Goal: Information Seeking & Learning: Check status

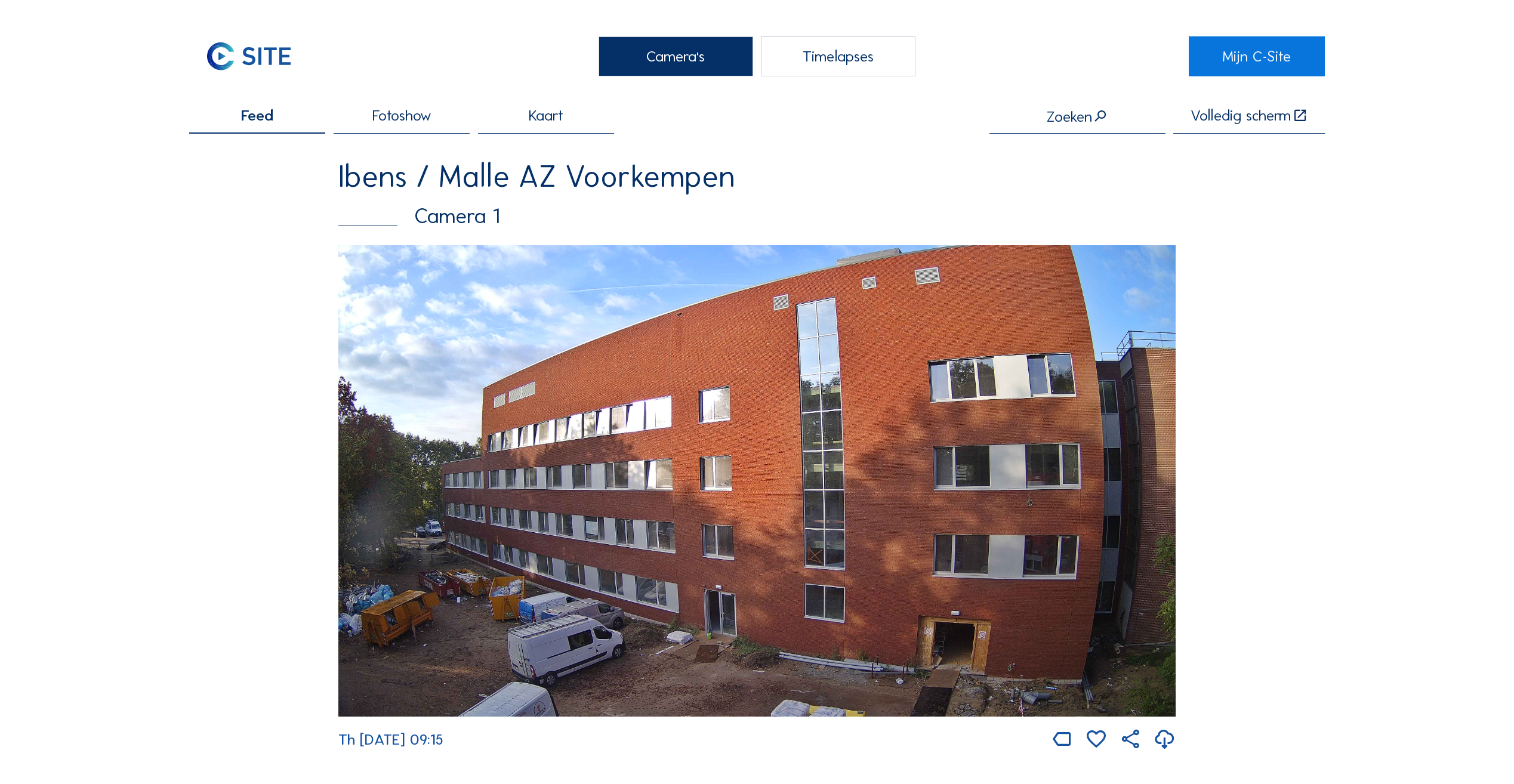
click at [468, 226] on div "Camera 1" at bounding box center [757, 216] width 837 height 22
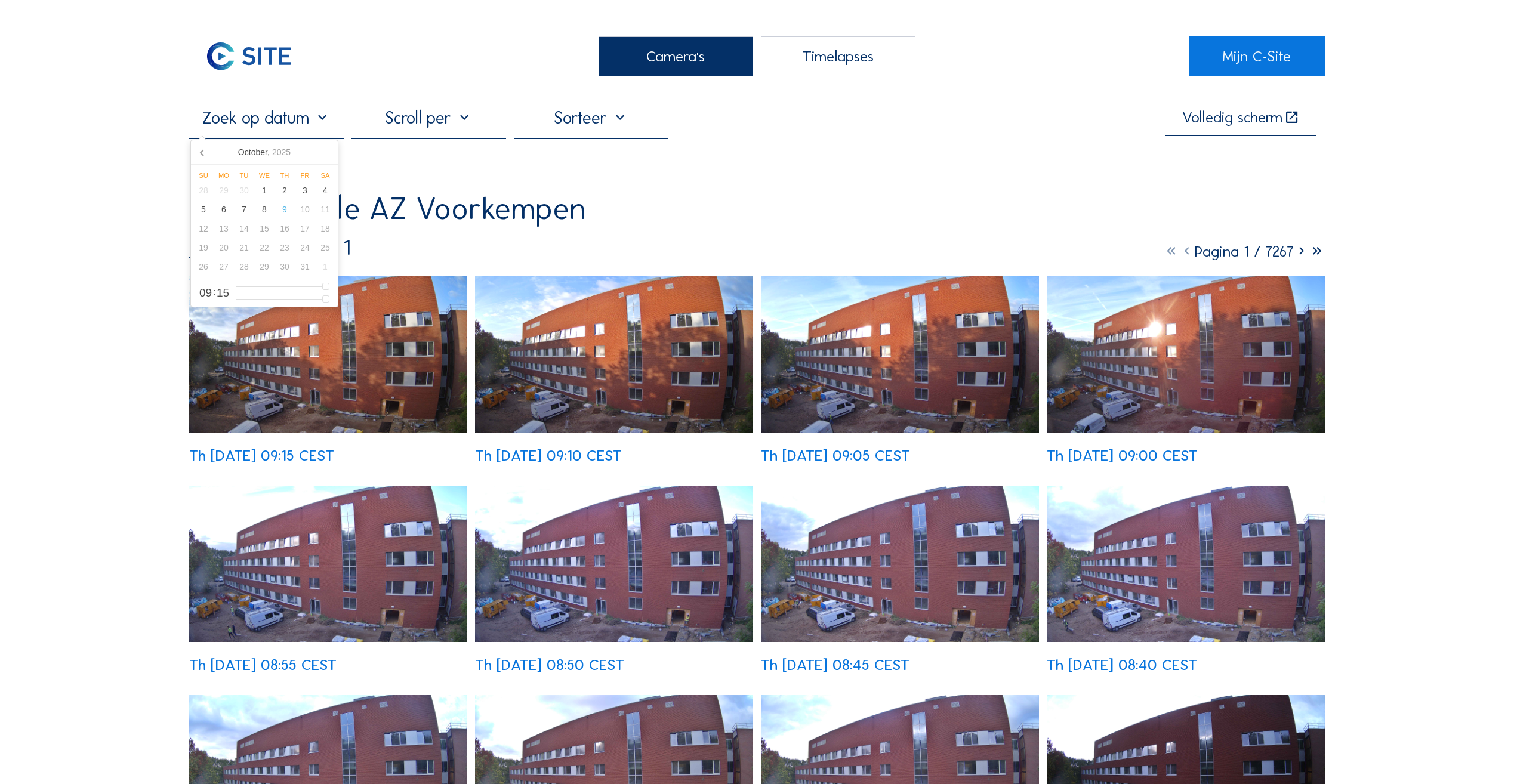
click at [262, 128] on input "text" at bounding box center [266, 117] width 155 height 20
click at [268, 190] on div "1" at bounding box center [263, 190] width 20 height 19
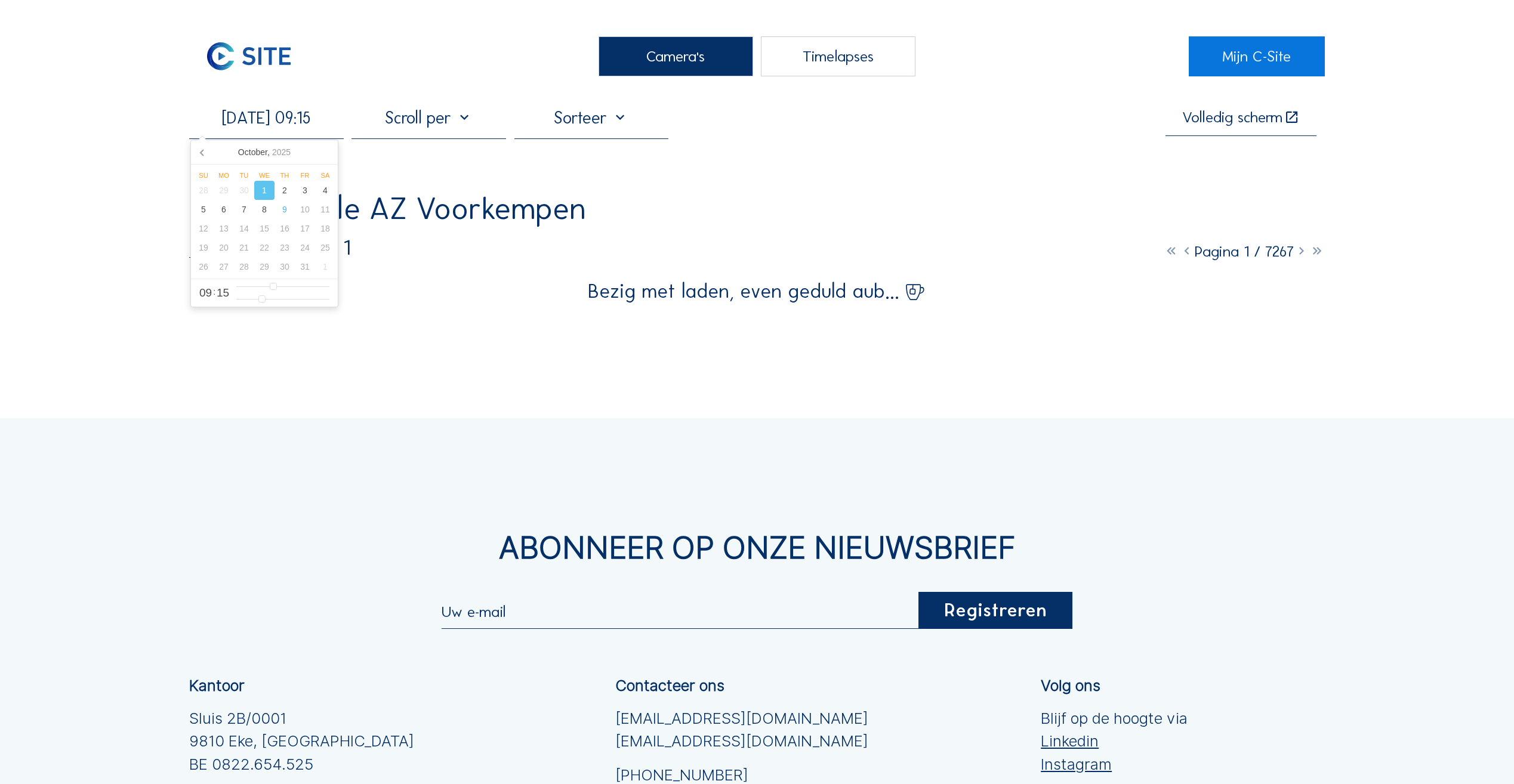
click at [1148, 389] on div "Camera's Timelapses Mijn C-Site [DATE] 09:15 Volledig [PERSON_NAME] Ibens / Mal…" at bounding box center [757, 519] width 1514 height 1039
click at [448, 123] on div at bounding box center [428, 122] width 155 height 30
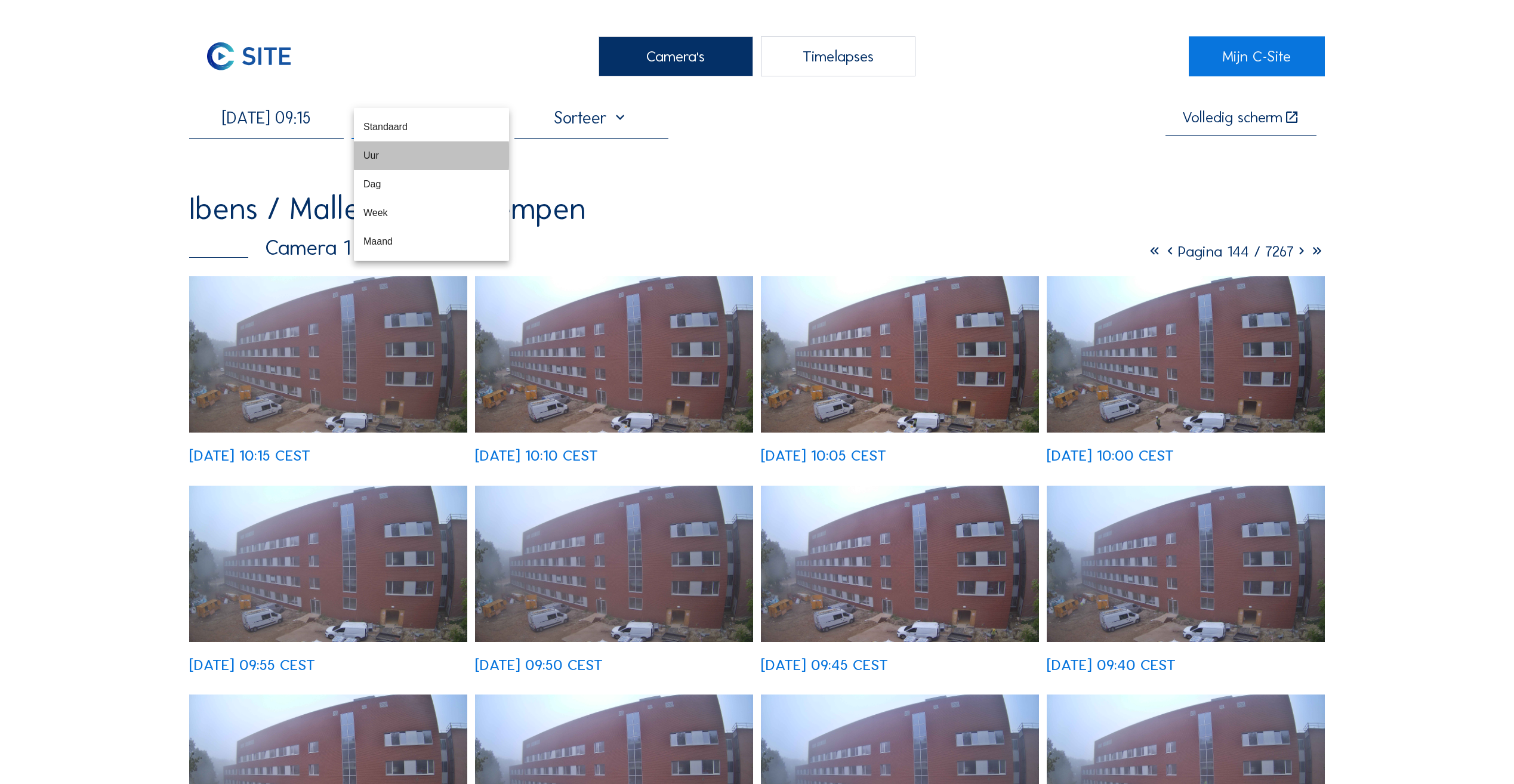
click at [387, 162] on div "Uur" at bounding box center [432, 155] width 136 height 26
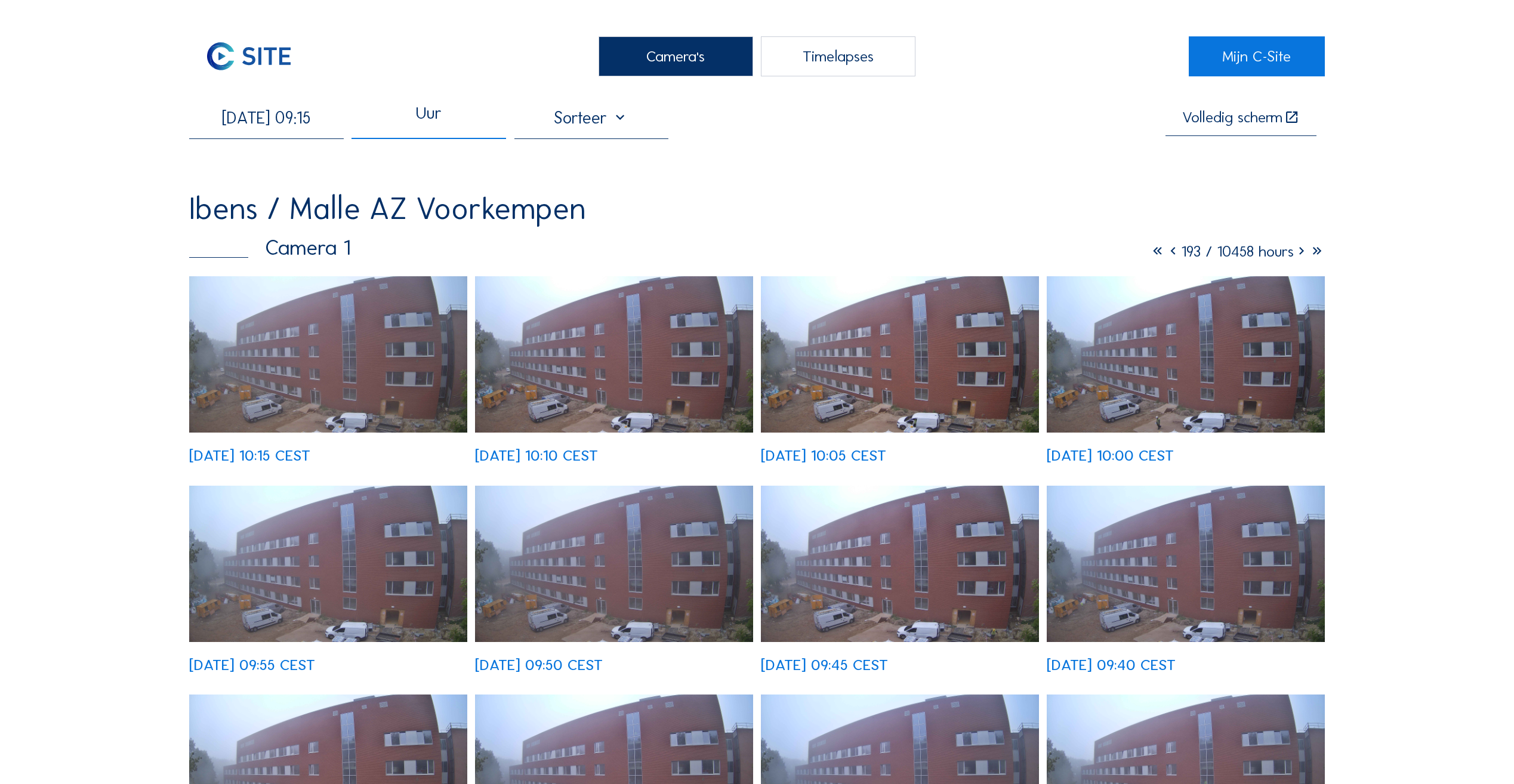
click at [1302, 256] on icon at bounding box center [1302, 251] width 16 height 18
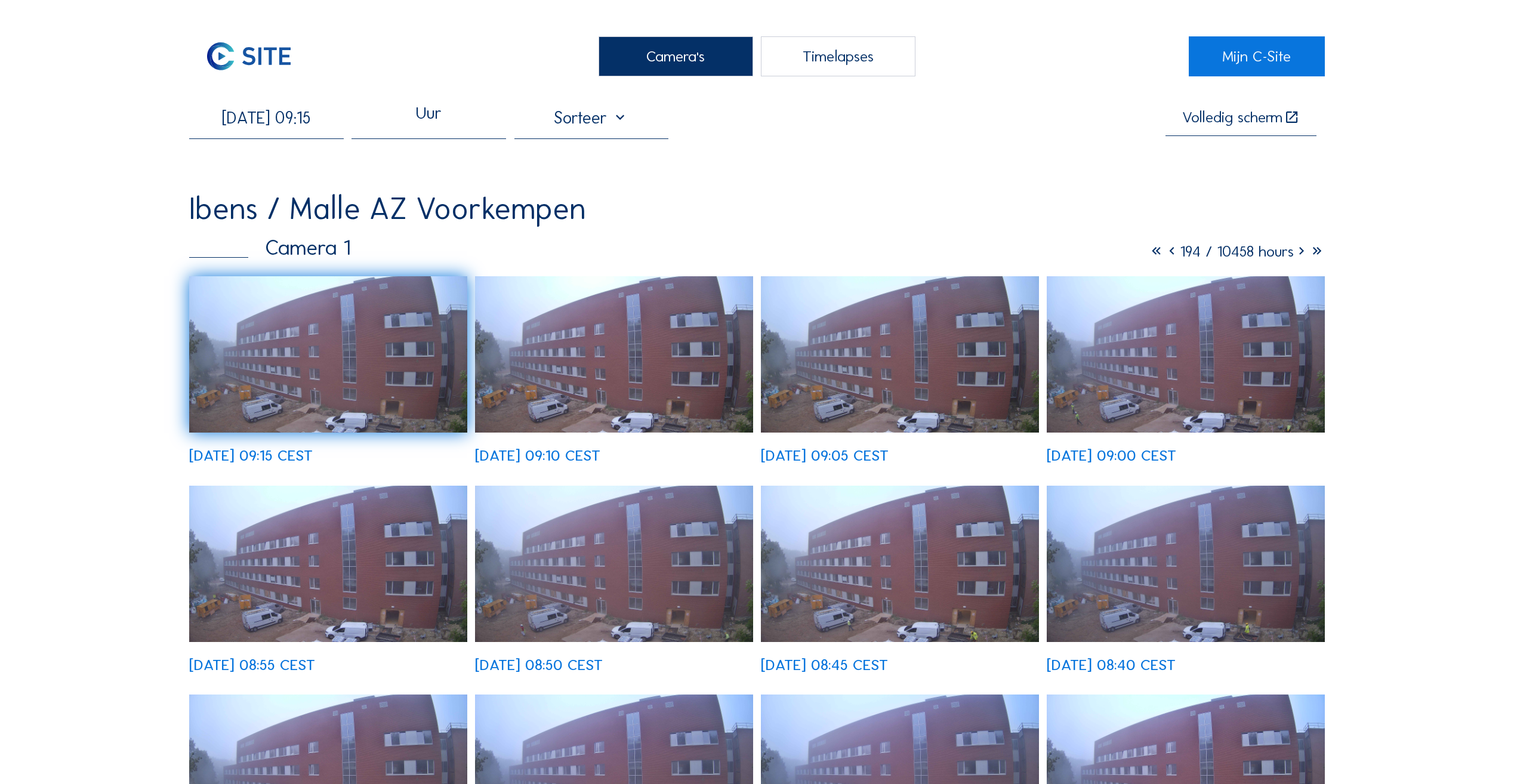
click at [1164, 260] on icon at bounding box center [1172, 251] width 16 height 18
click at [1165, 260] on icon at bounding box center [1173, 251] width 16 height 18
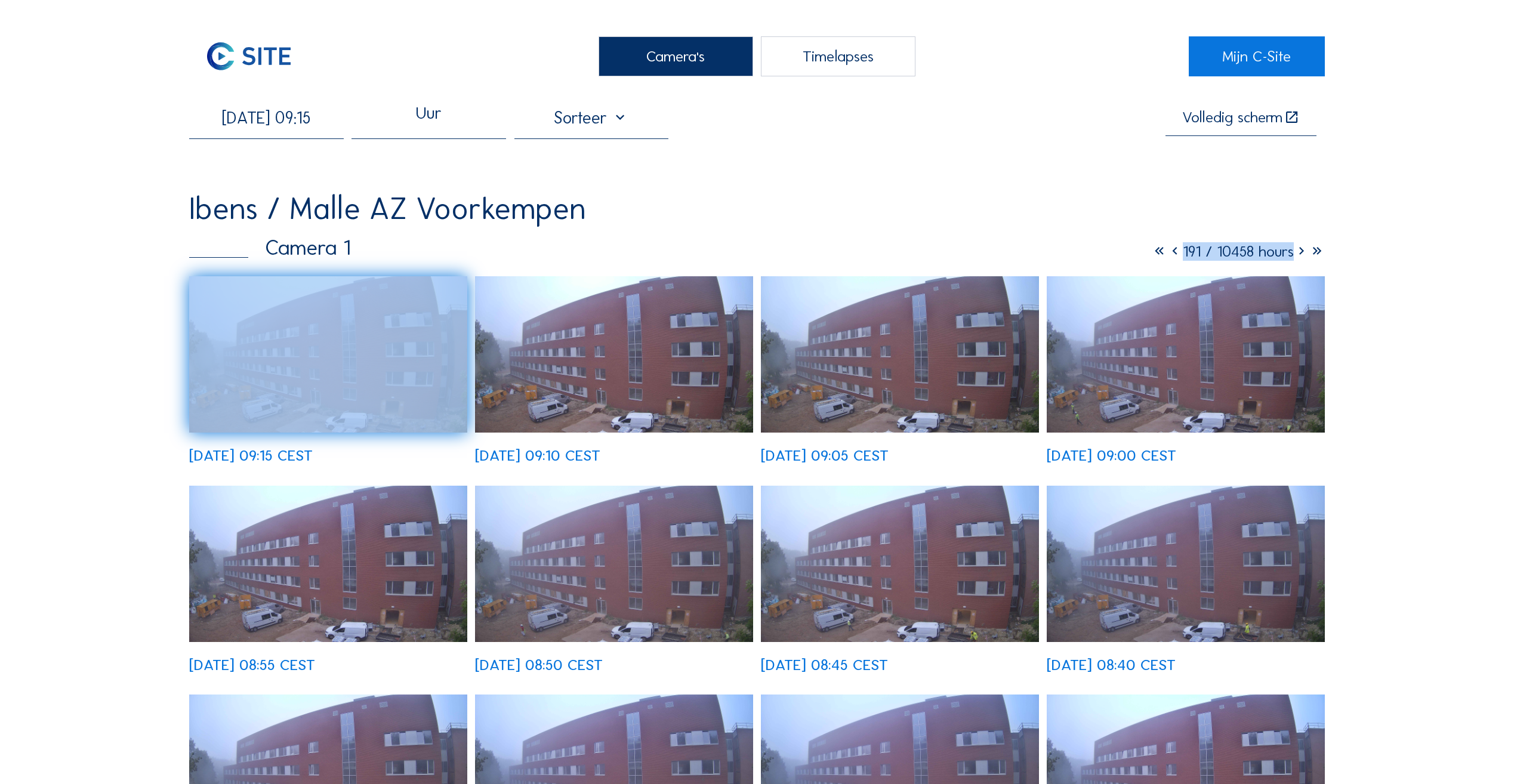
click at [1167, 260] on icon at bounding box center [1175, 251] width 16 height 18
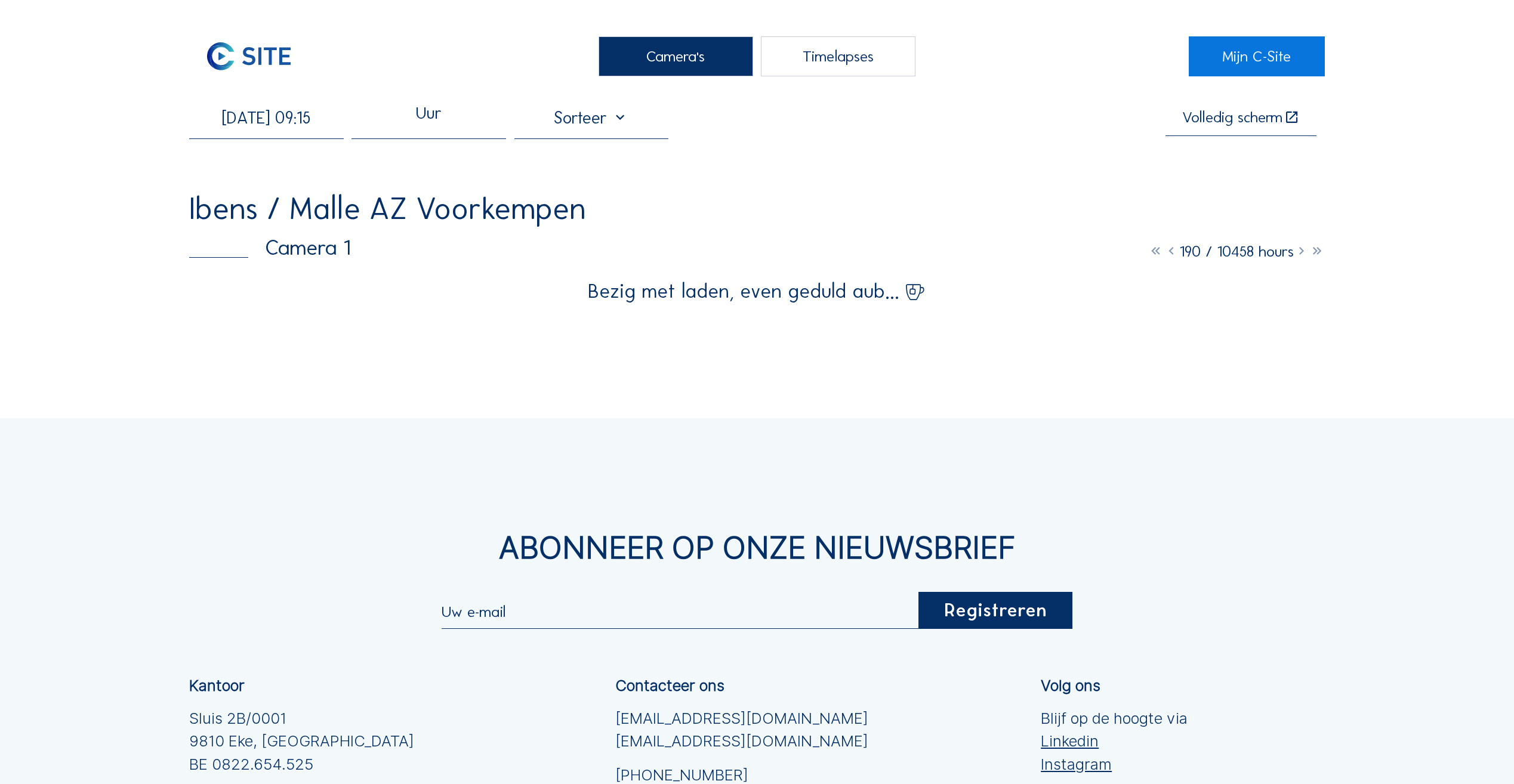
drag, startPoint x: 1163, startPoint y: 260, endPoint x: 1387, endPoint y: 321, distance: 232.2
click at [1390, 324] on div "Camera's Timelapses Mijn C-Site [DATE] 09:15 Uur Volledig [PERSON_NAME] Ibens /…" at bounding box center [757, 519] width 1514 height 1039
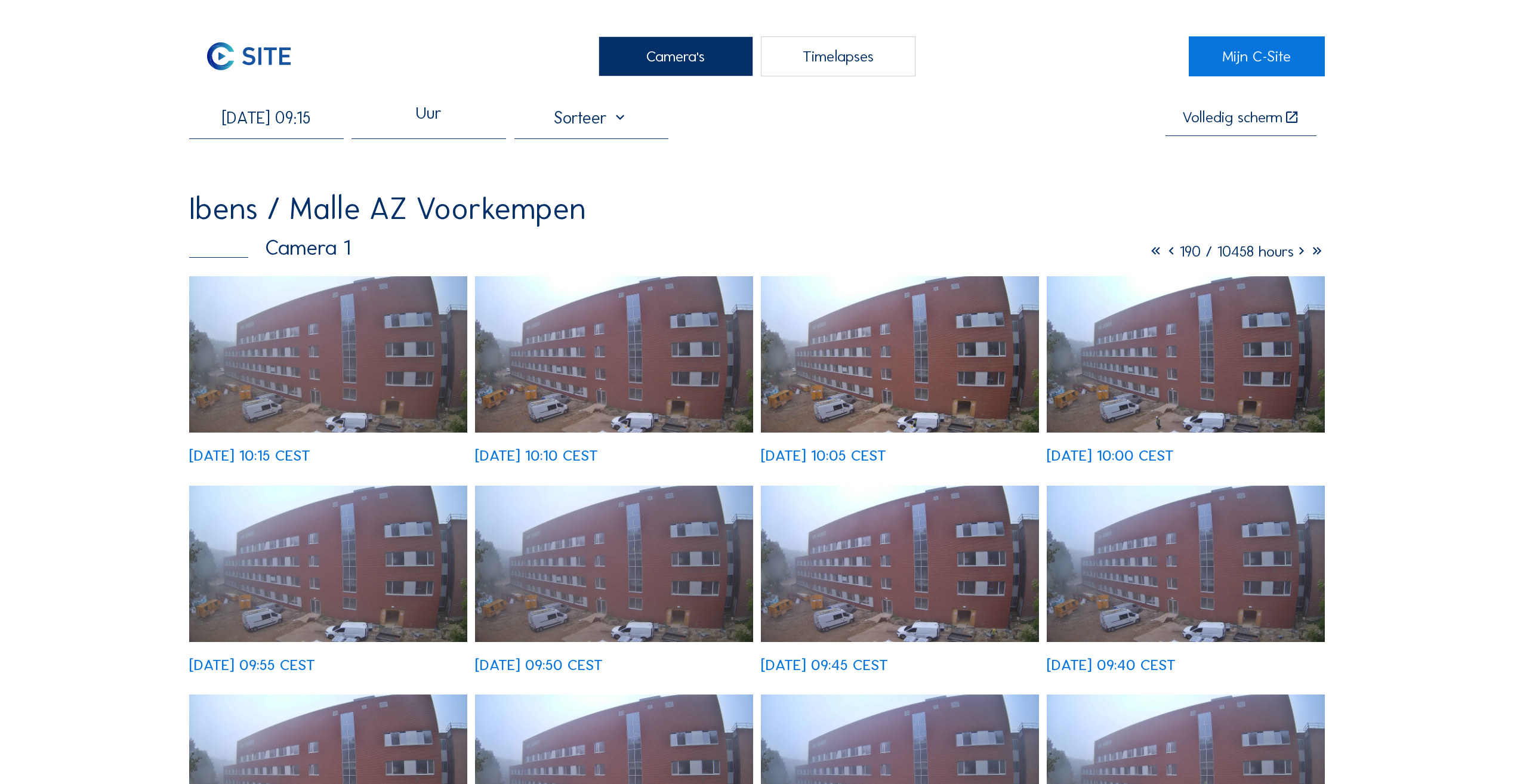
click at [1163, 254] on icon at bounding box center [1171, 251] width 16 height 18
click at [1165, 254] on icon at bounding box center [1173, 251] width 16 height 18
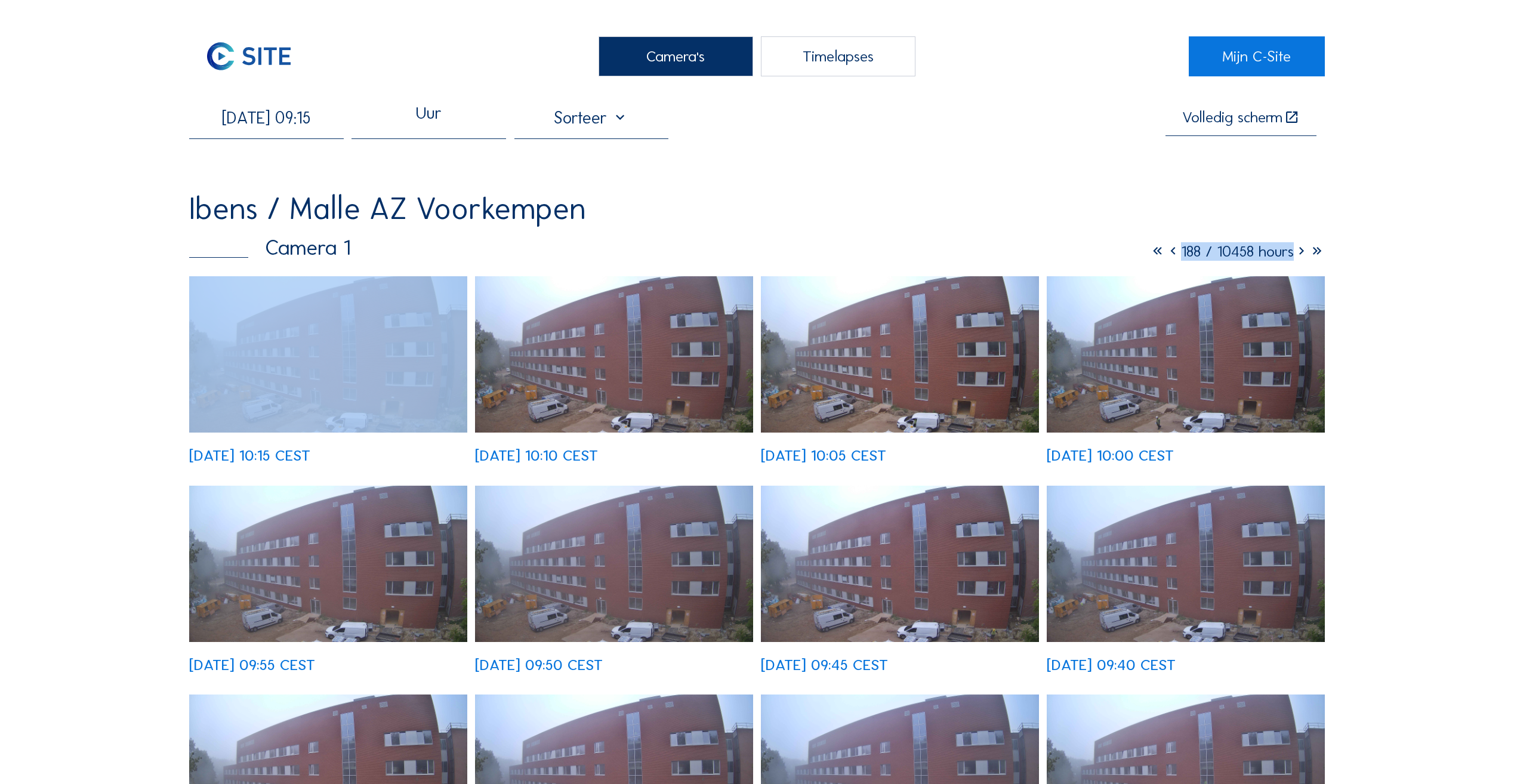
click at [1165, 254] on icon at bounding box center [1173, 251] width 16 height 18
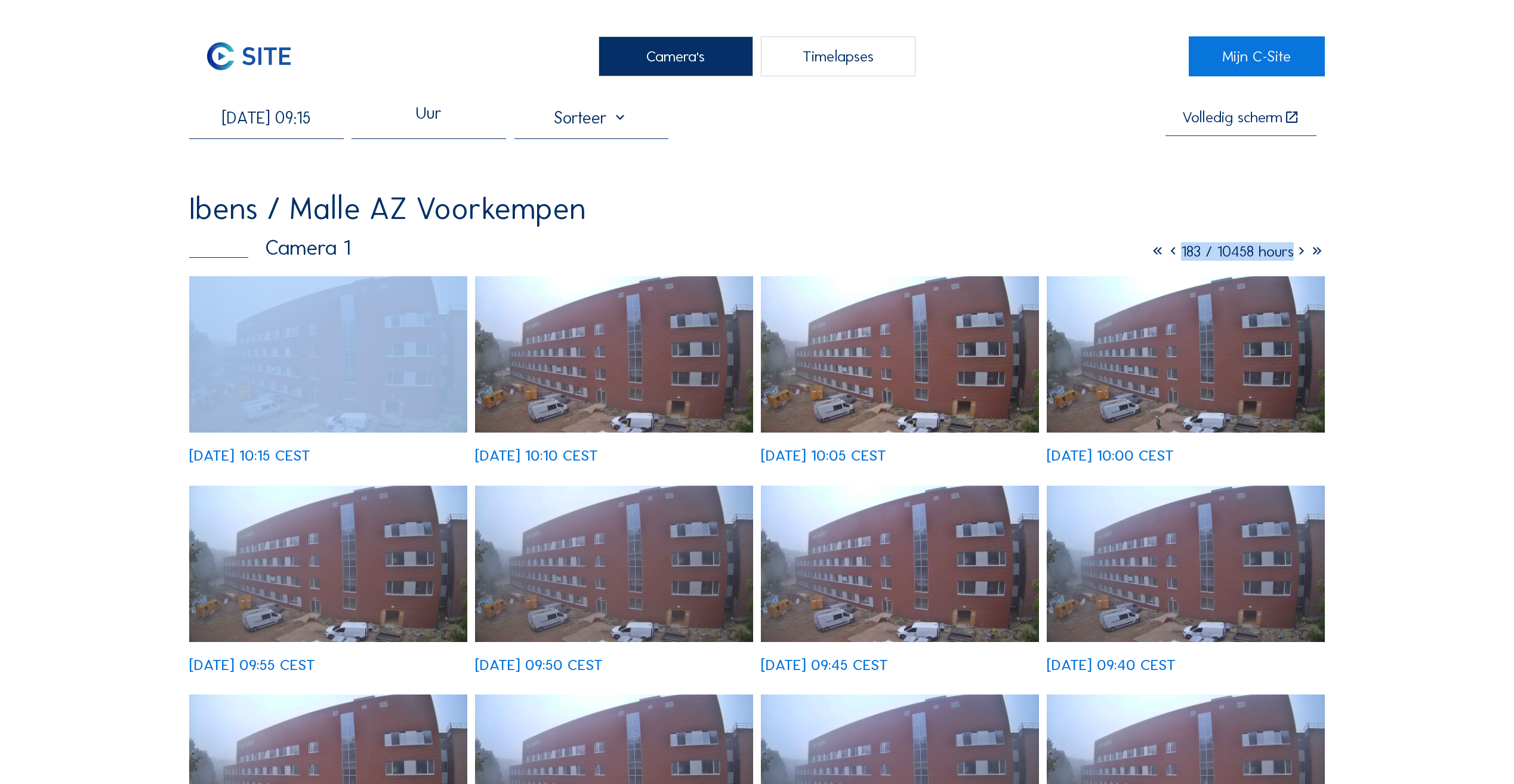
click at [1165, 254] on icon at bounding box center [1173, 251] width 16 height 18
click at [1167, 254] on icon at bounding box center [1175, 251] width 16 height 18
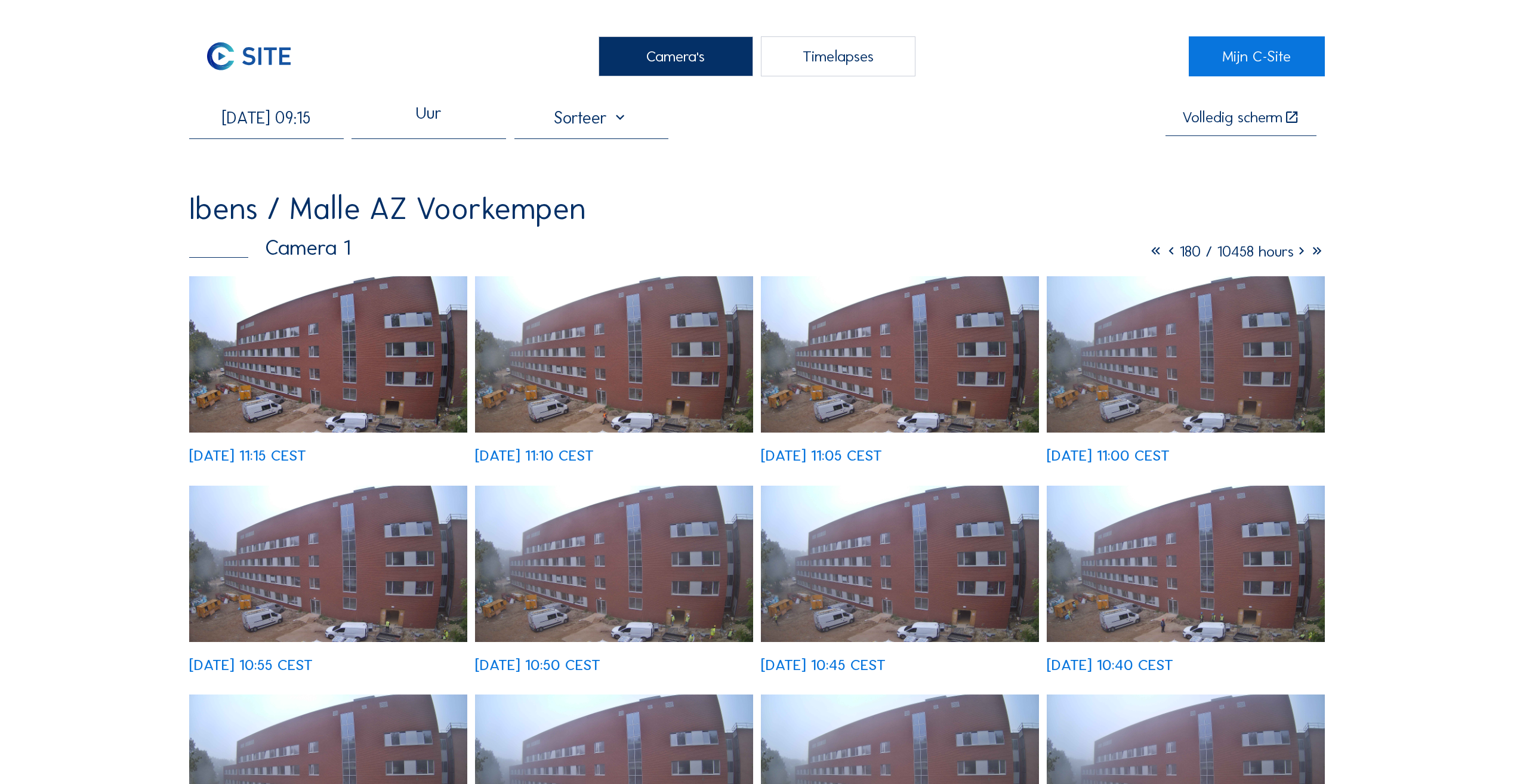
click at [441, 126] on div "Uur" at bounding box center [429, 120] width 26 height 26
click at [315, 128] on input "[DATE] 09:15" at bounding box center [266, 117] width 155 height 20
drag, startPoint x: 297, startPoint y: 120, endPoint x: 329, endPoint y: 122, distance: 32.1
click at [329, 122] on input "[DATE] 09:15" at bounding box center [266, 117] width 155 height 20
click at [351, 162] on div "[DATE] 15:00 Uur Volledig [PERSON_NAME] [GEOGRAPHIC_DATA] / [GEOGRAPHIC_DATA] […" at bounding box center [757, 598] width 1136 height 983
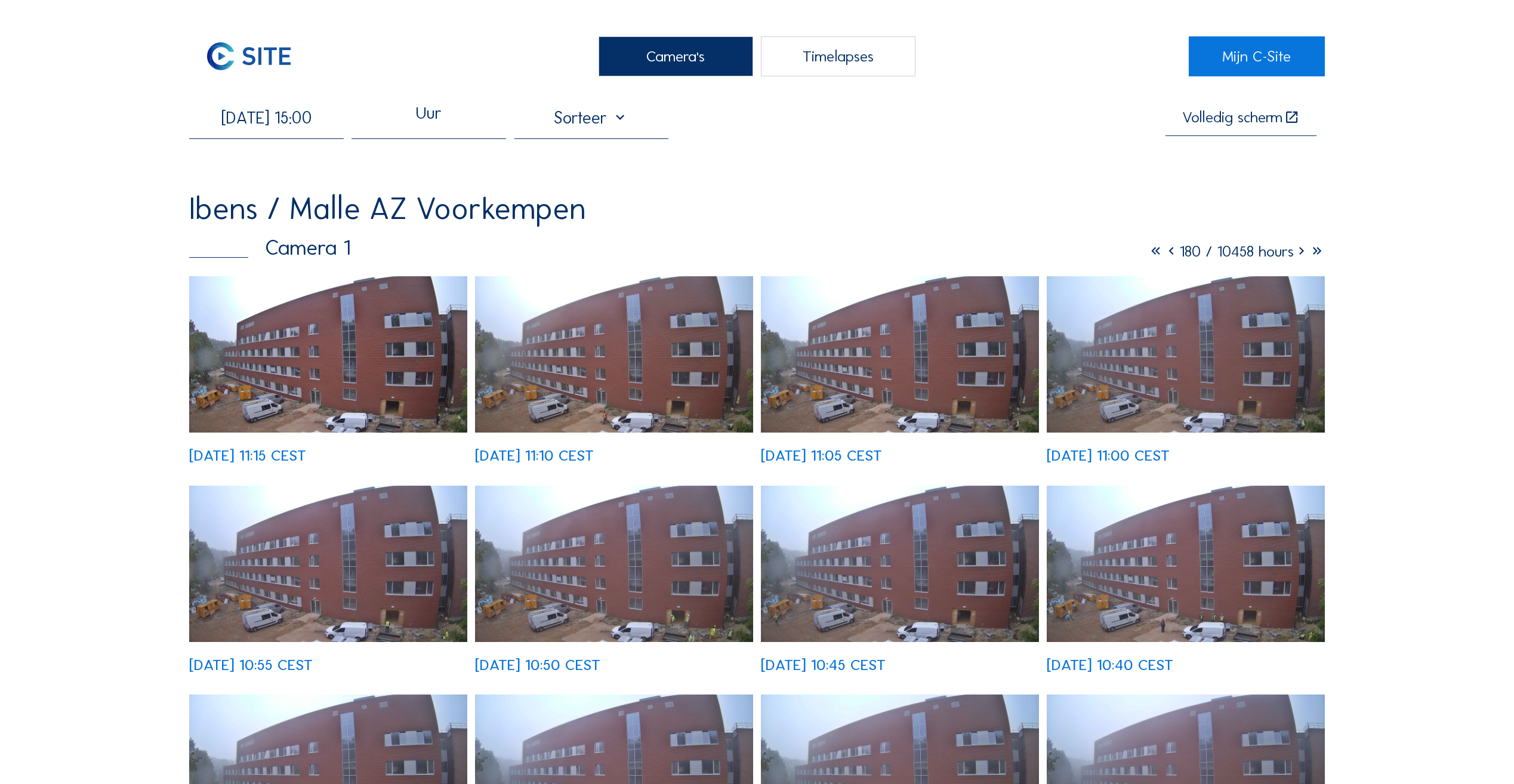
click at [599, 124] on div at bounding box center [592, 122] width 155 height 30
click at [420, 123] on div "Uur" at bounding box center [429, 120] width 26 height 26
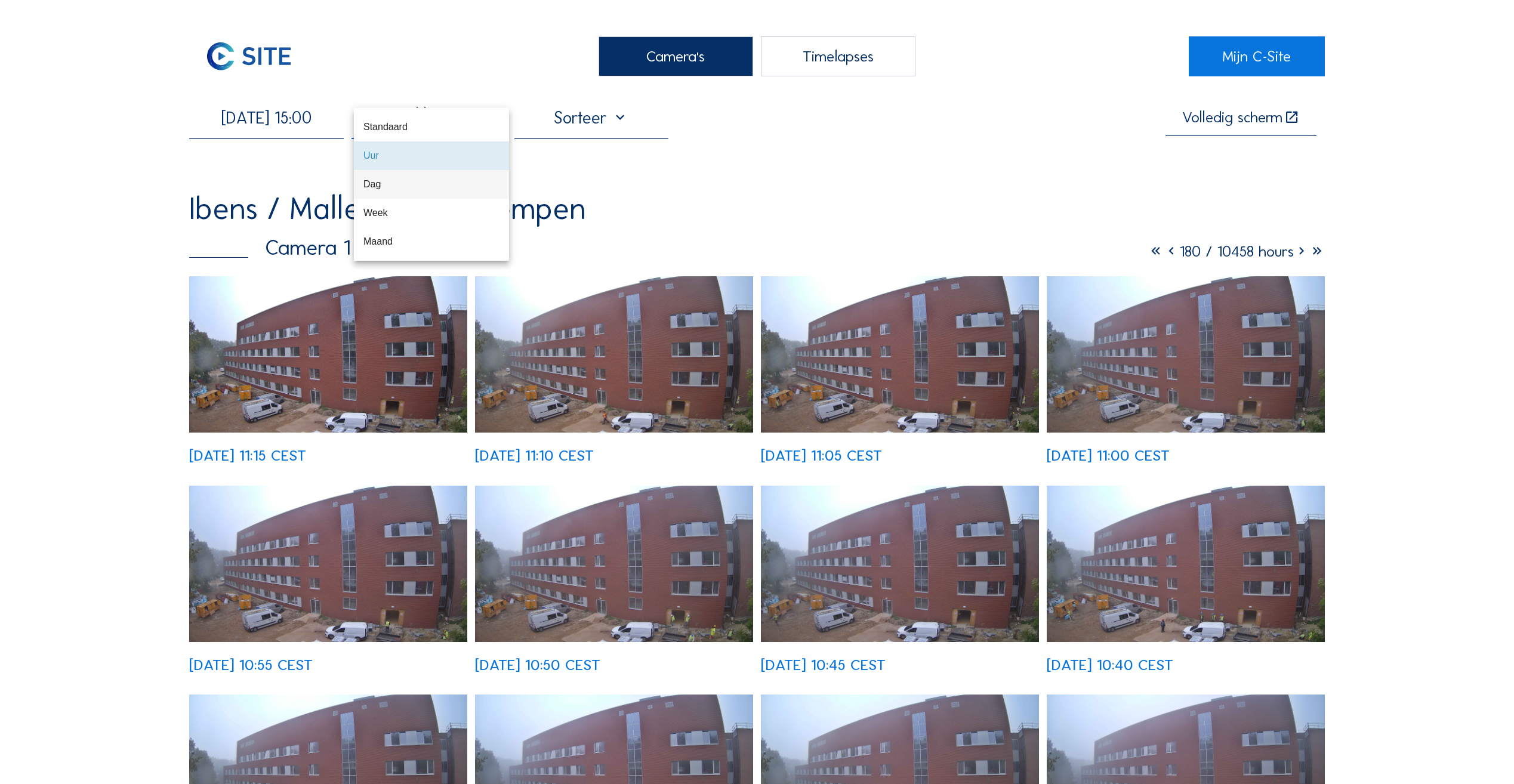
click at [389, 185] on div "Dag" at bounding box center [432, 184] width 136 height 11
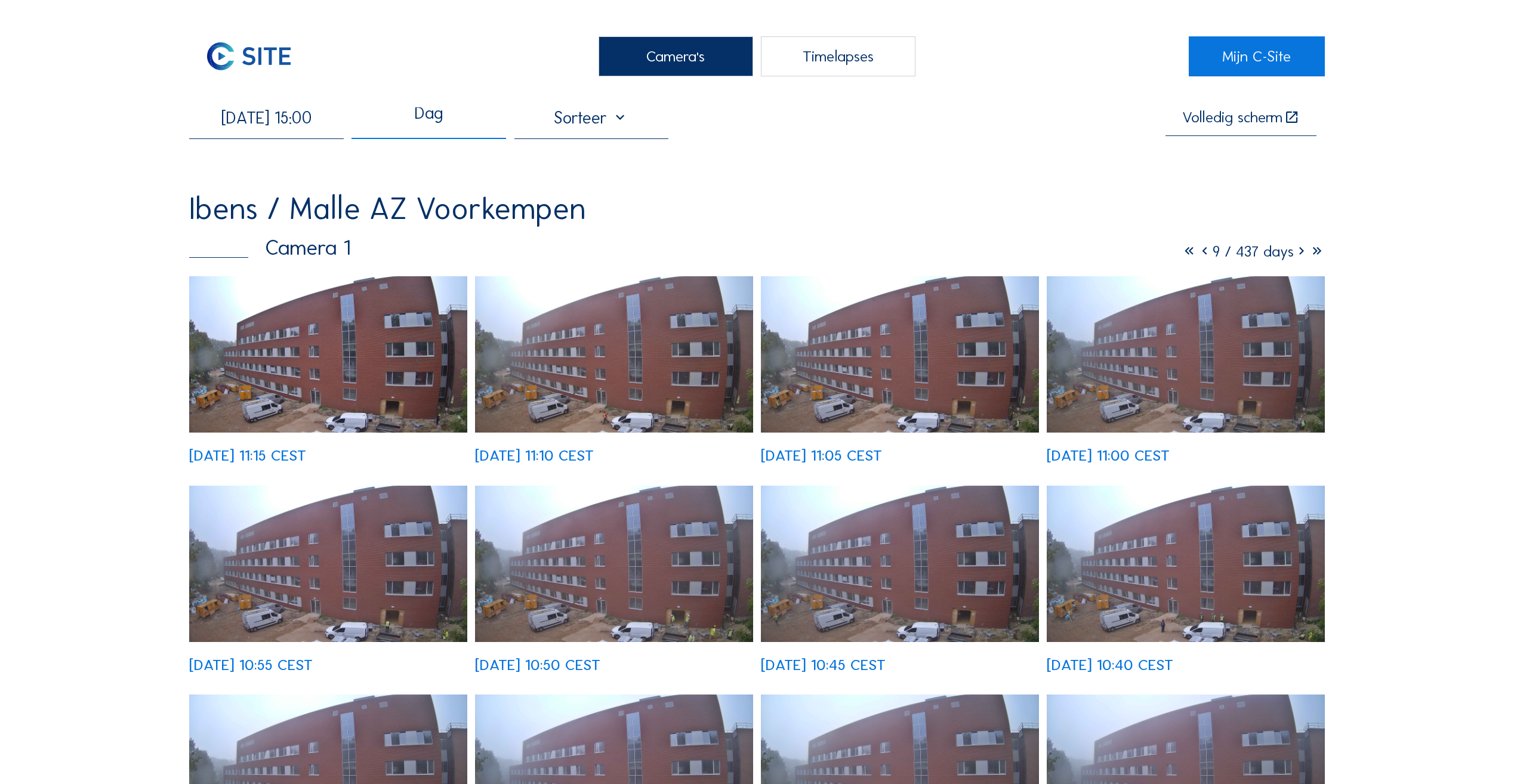
click at [1197, 256] on icon at bounding box center [1205, 251] width 16 height 18
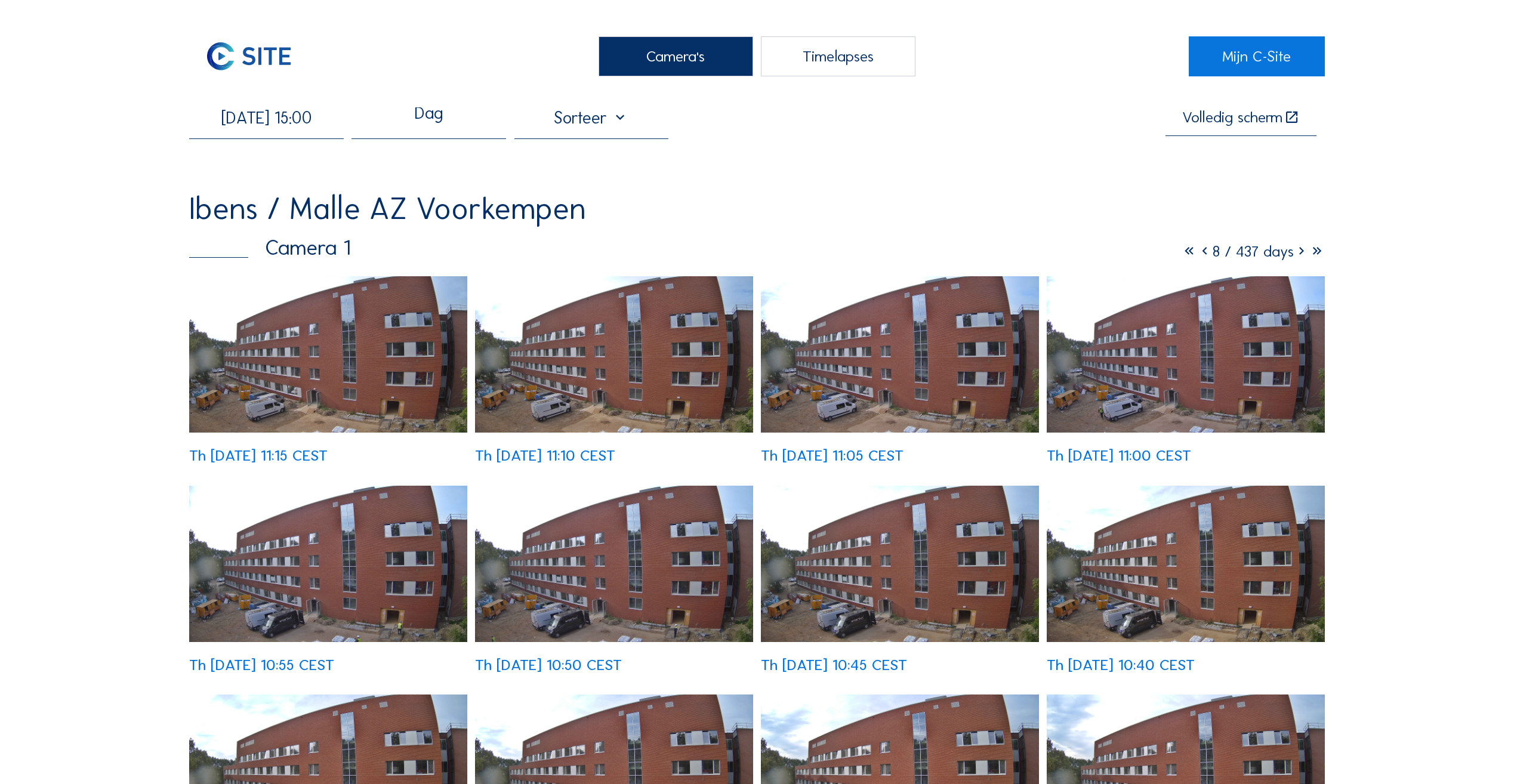
click at [1296, 255] on icon at bounding box center [1302, 251] width 16 height 18
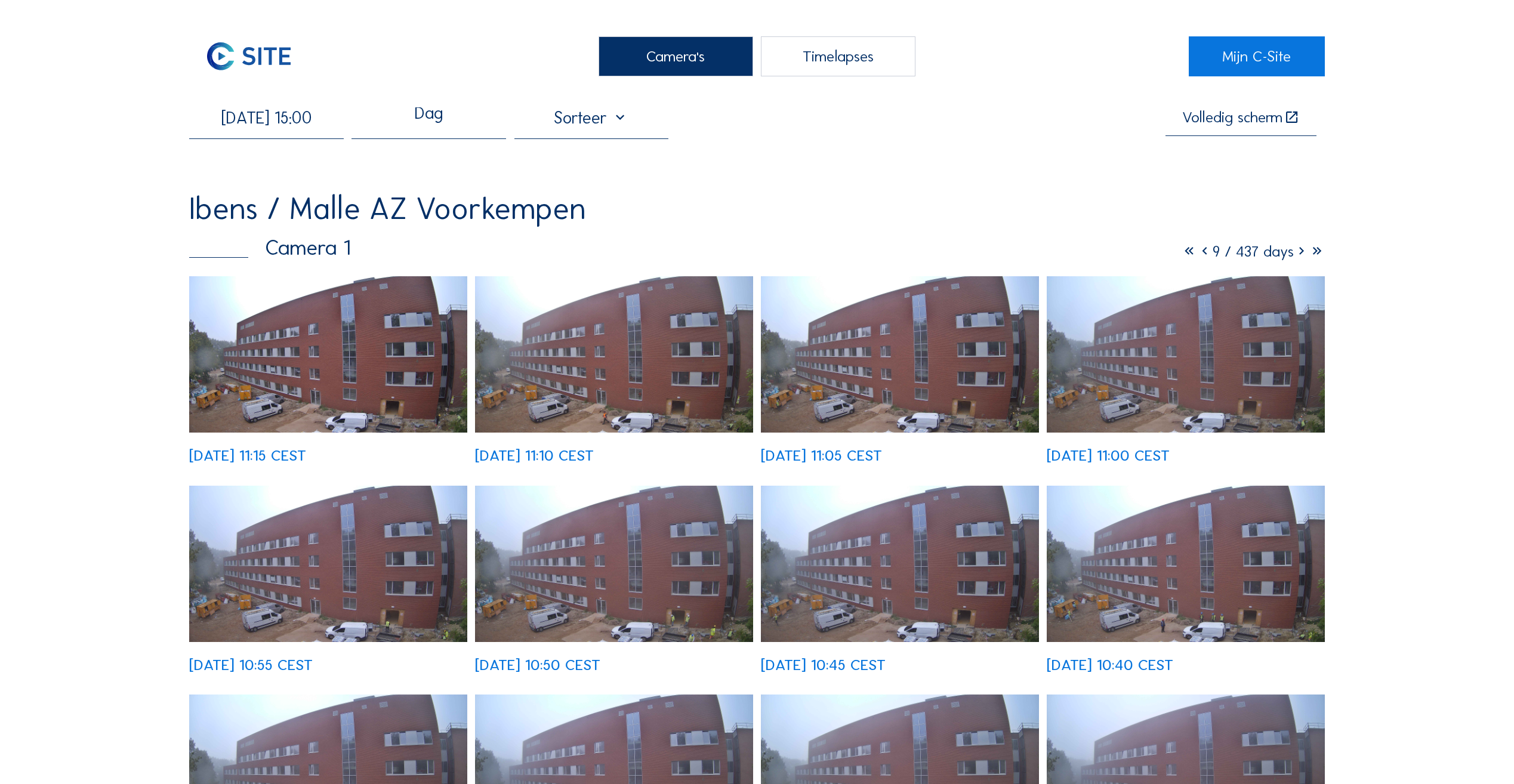
click at [301, 448] on div "[DATE] 11:15 CEST" at bounding box center [247, 456] width 117 height 16
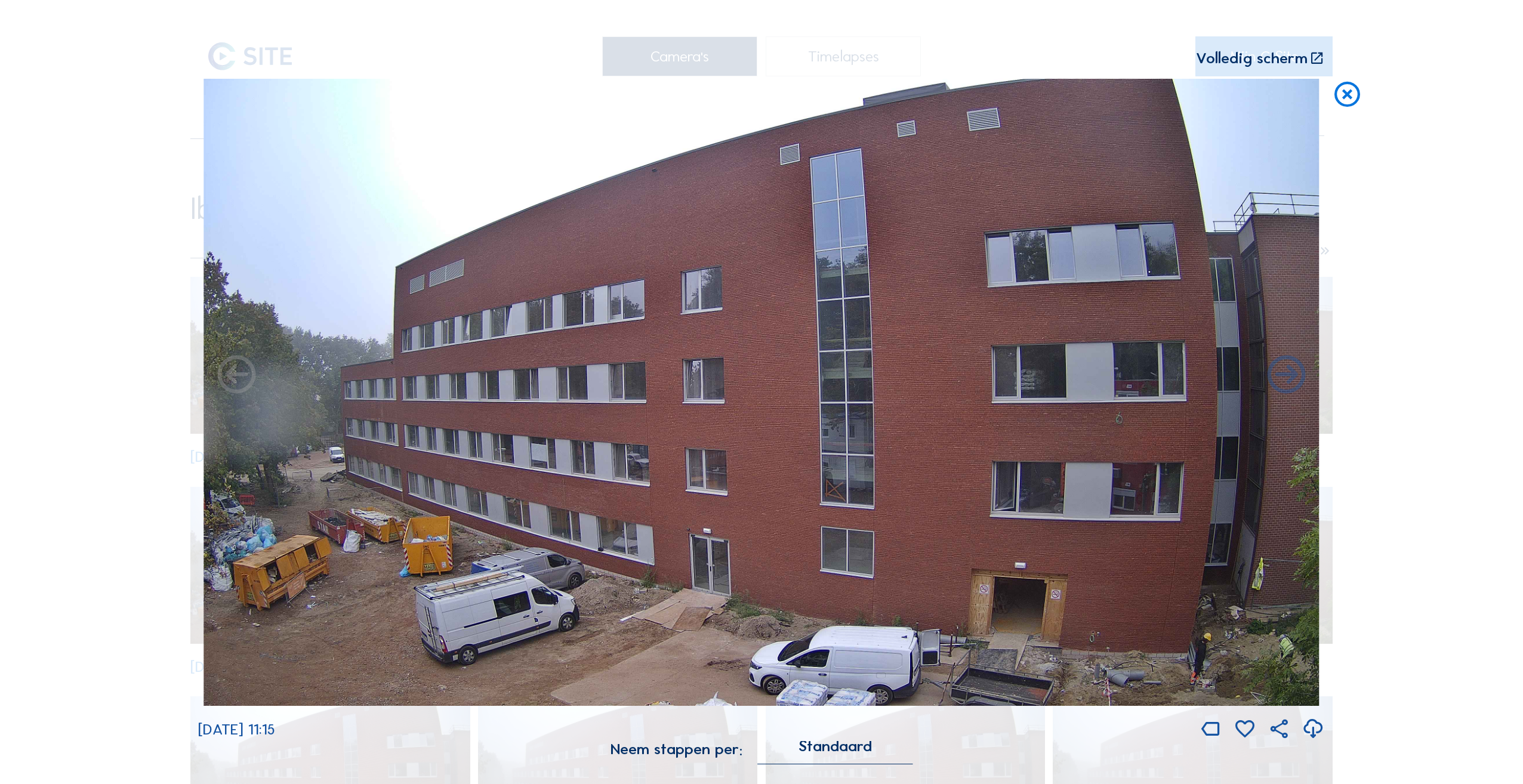
click at [824, 741] on div "Standaard" at bounding box center [834, 746] width 73 height 10
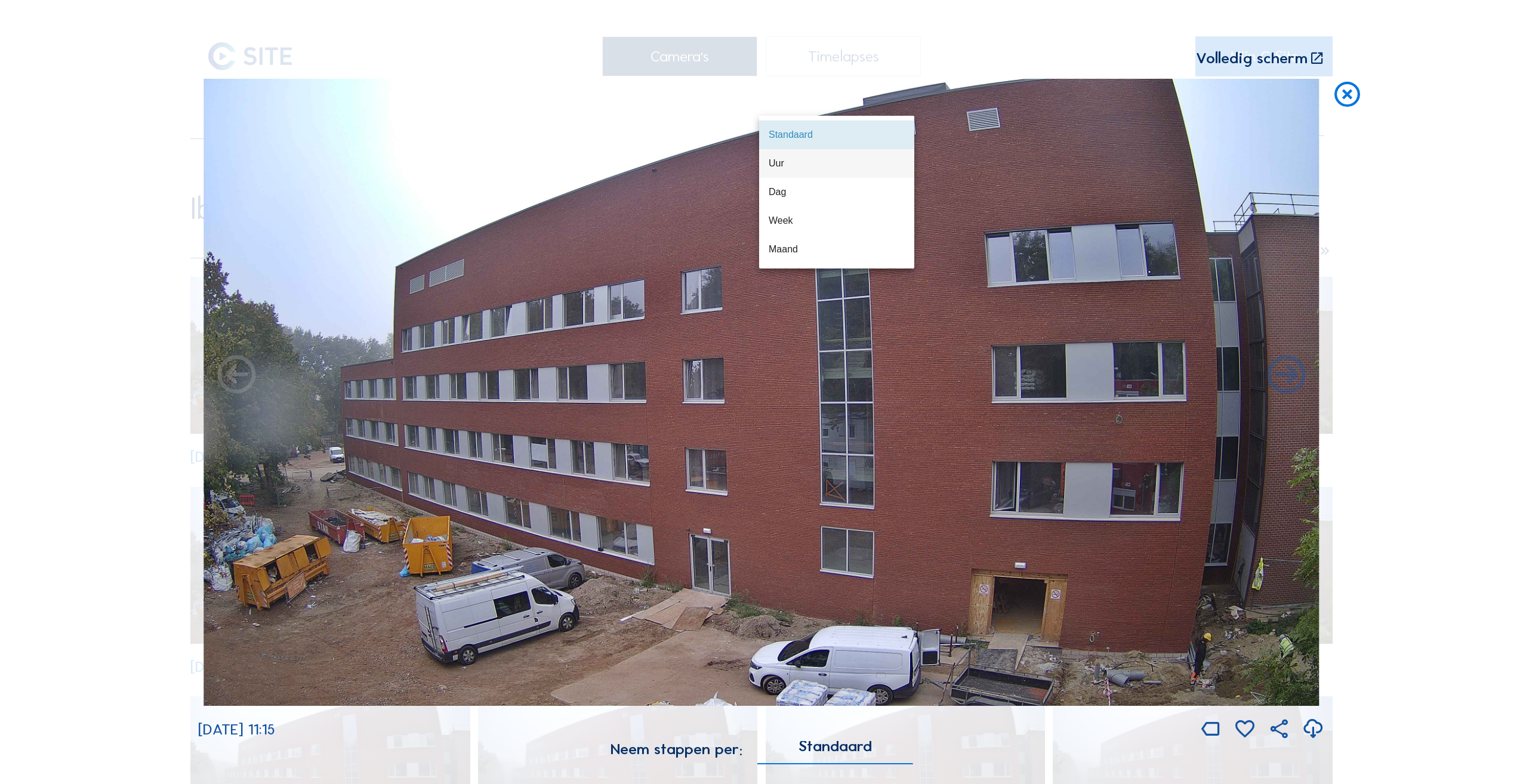
click at [812, 162] on div "Uur" at bounding box center [837, 162] width 136 height 11
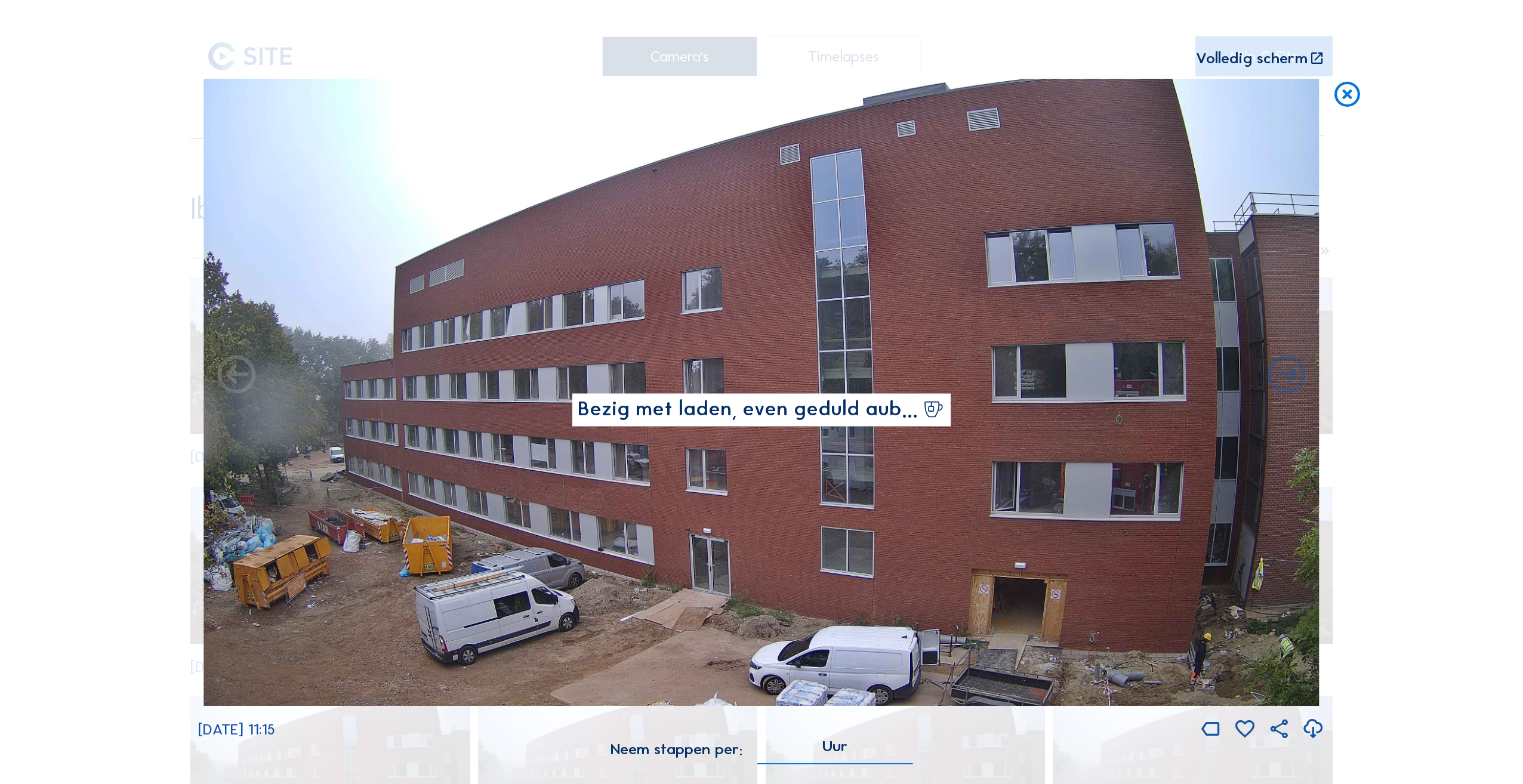
click at [955, 162] on div "Scroll om door de tijd te reizen | Druk op de 'Alt'-[PERSON_NAME] + scroll om t…" at bounding box center [761, 392] width 1523 height 784
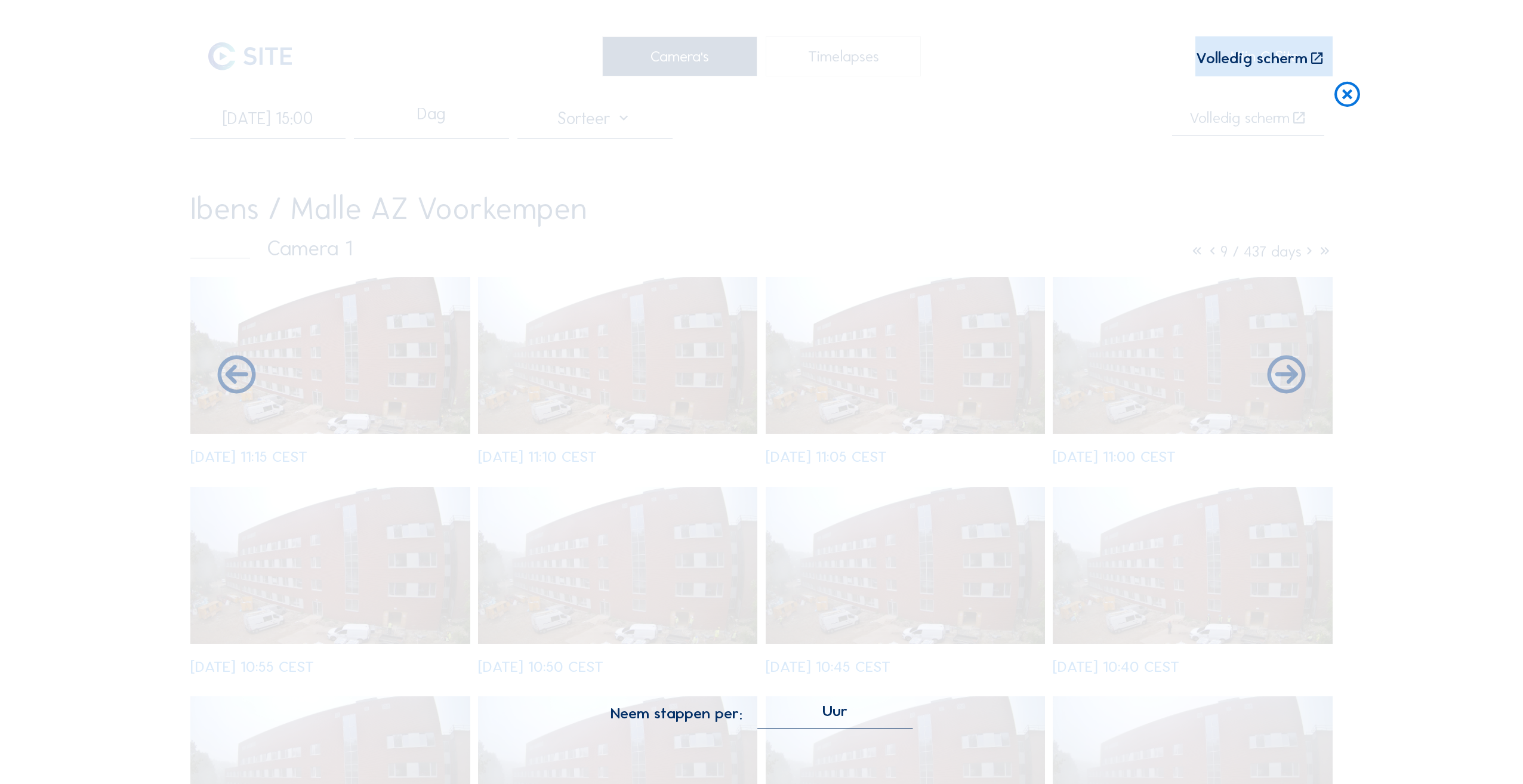
click at [1340, 99] on icon at bounding box center [1347, 94] width 30 height 32
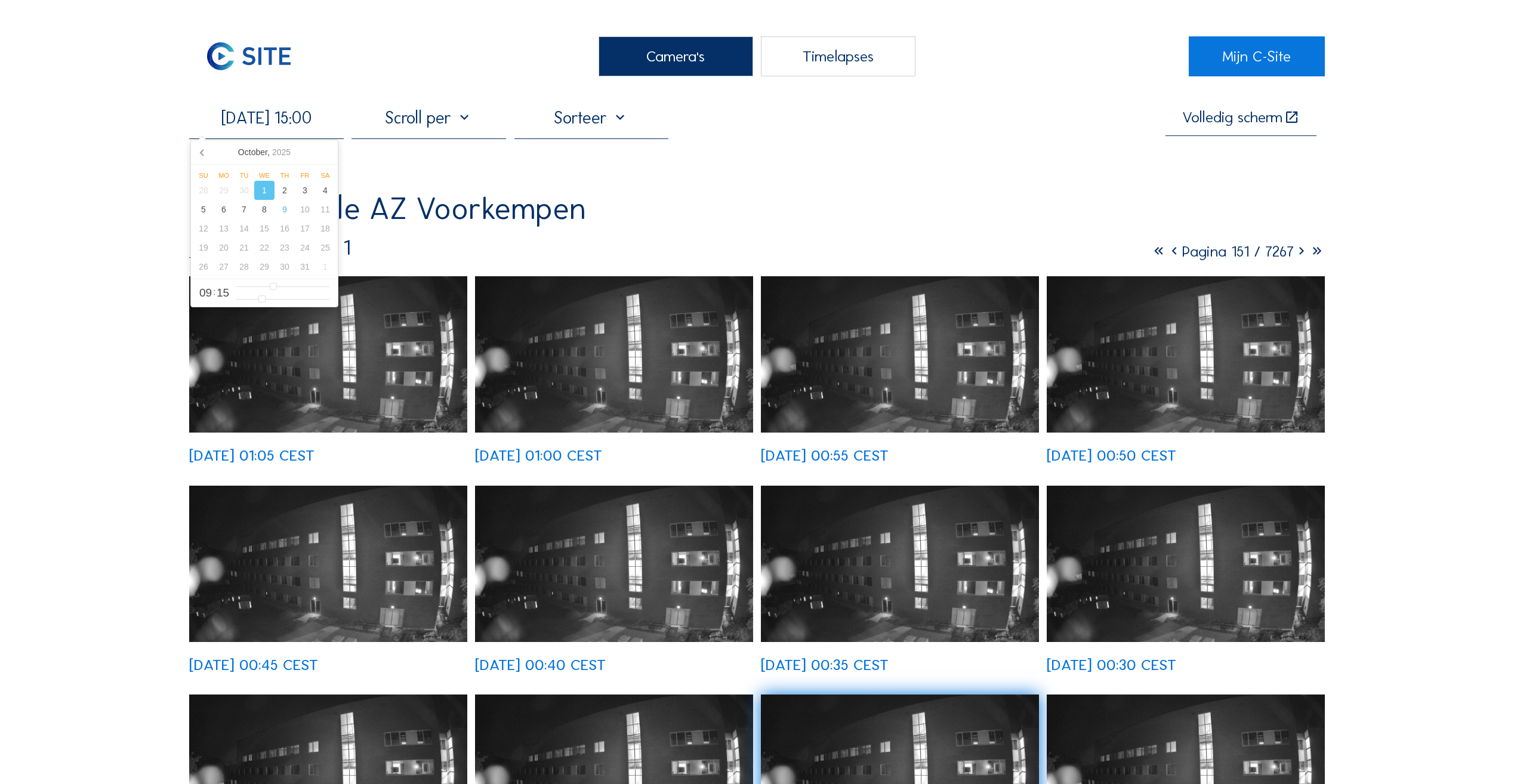
click at [289, 126] on input "[DATE] 15:00" at bounding box center [266, 117] width 155 height 20
type input "[DATE] 09:35"
type input "35"
click at [290, 300] on input "range" at bounding box center [283, 300] width 93 height 10
type input "[DATE] 09:11"
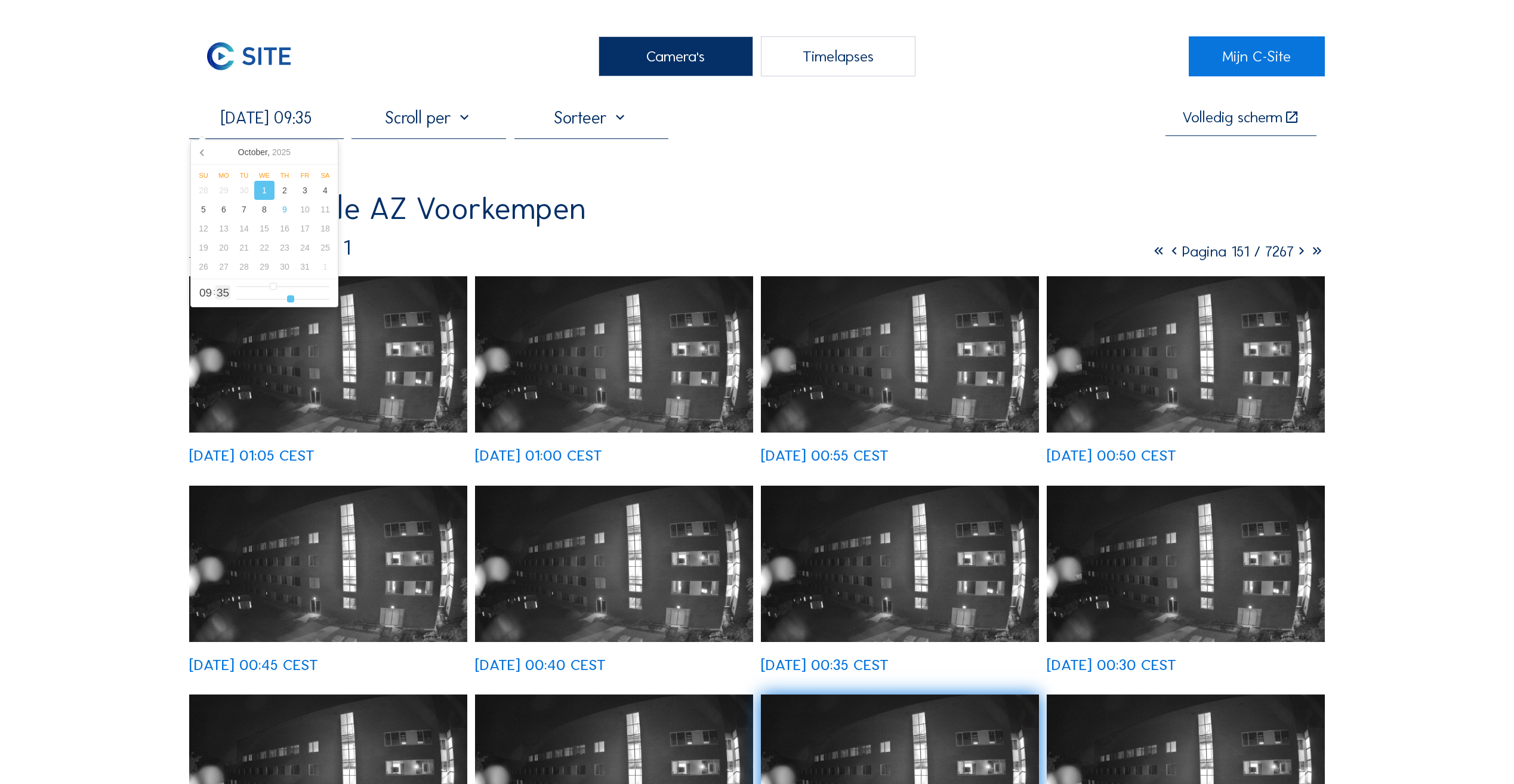
type input "11"
type input "[DATE] 09:10"
type input "10"
type input "[DATE] 09:09"
type input "9"
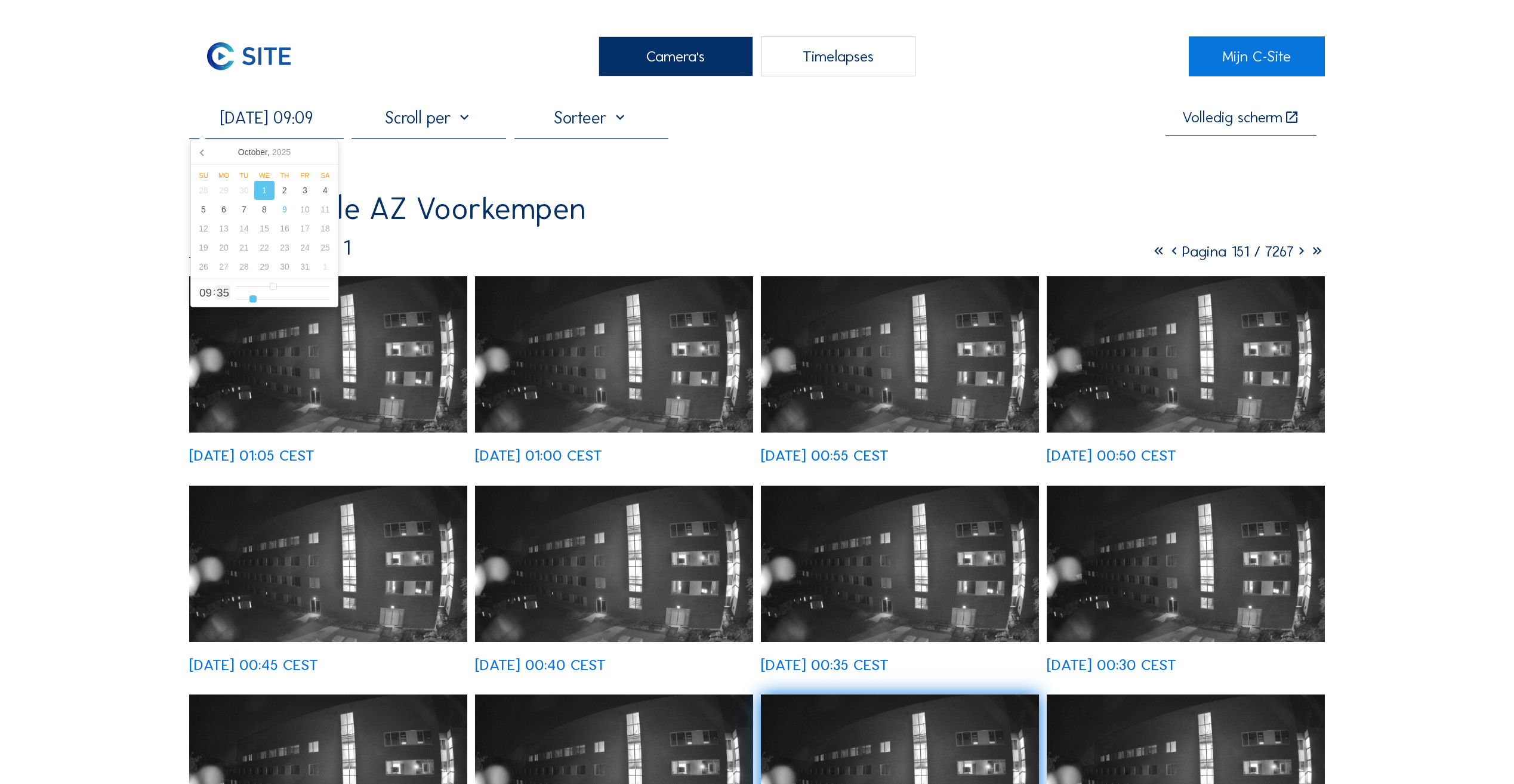
type input "[DATE] 09:08"
type input "8"
type input "[DATE] 09:07"
type input "7"
type input "[DATE] 09:06"
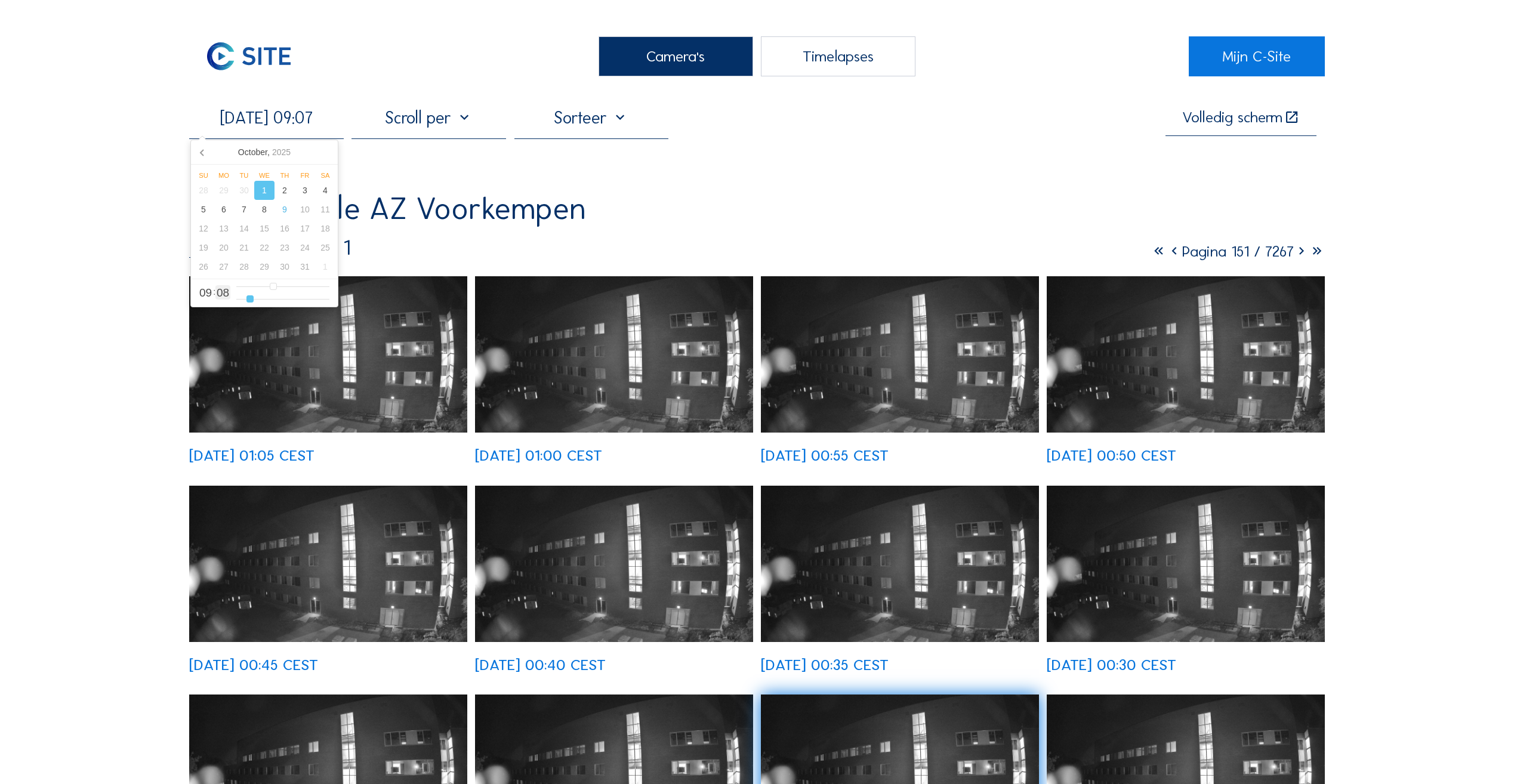
type input "6"
type input "[DATE] 09:05"
type input "5"
type input "[DATE] 09:04"
type input "4"
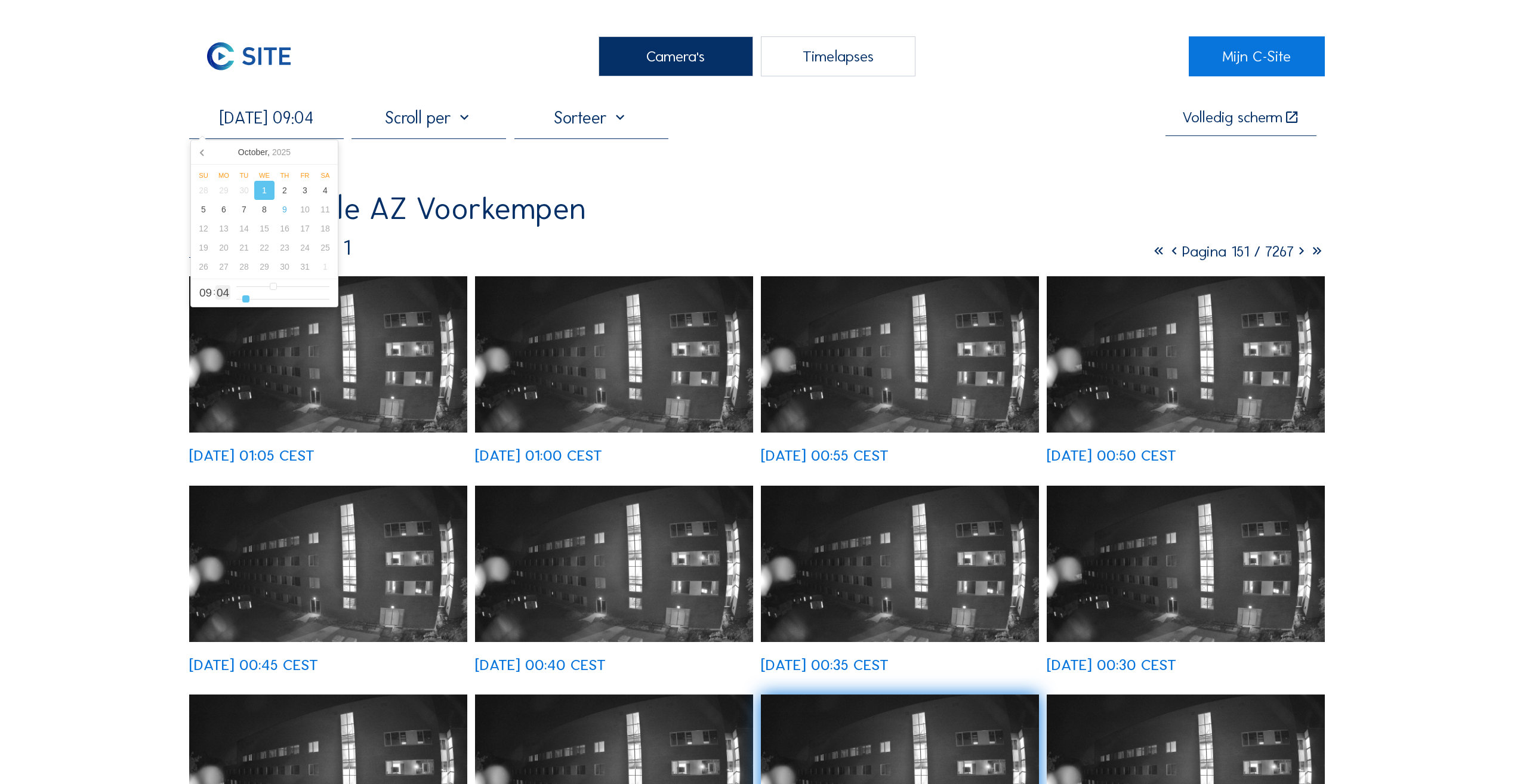
type input "[DATE] 09:03"
type input "3"
type input "[DATE] 09:09"
type input "9"
type input "[DATE] 09:11"
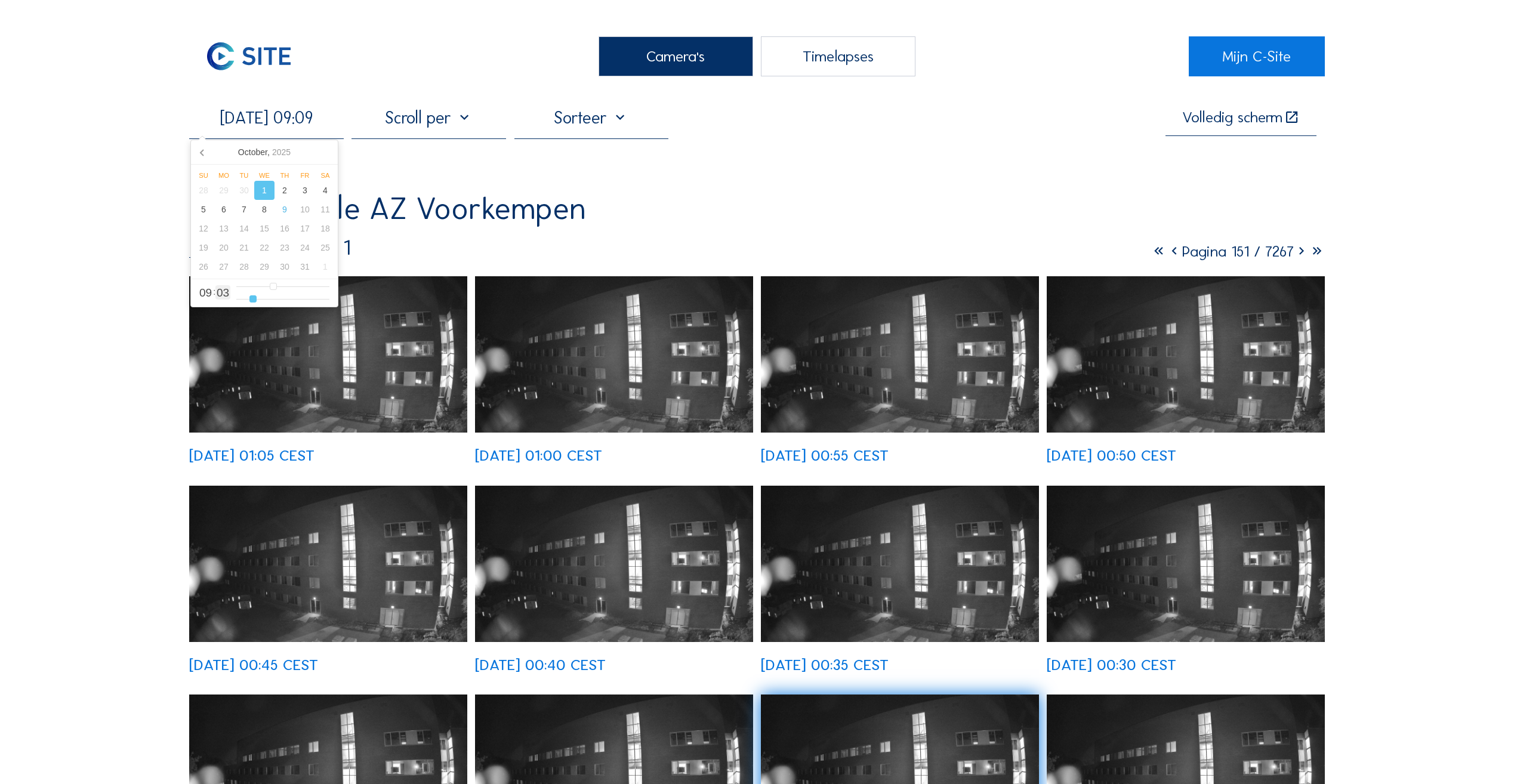
type input "11"
type input "[DATE] 09:13"
type input "13"
type input "[DATE] 09:14"
type input "14"
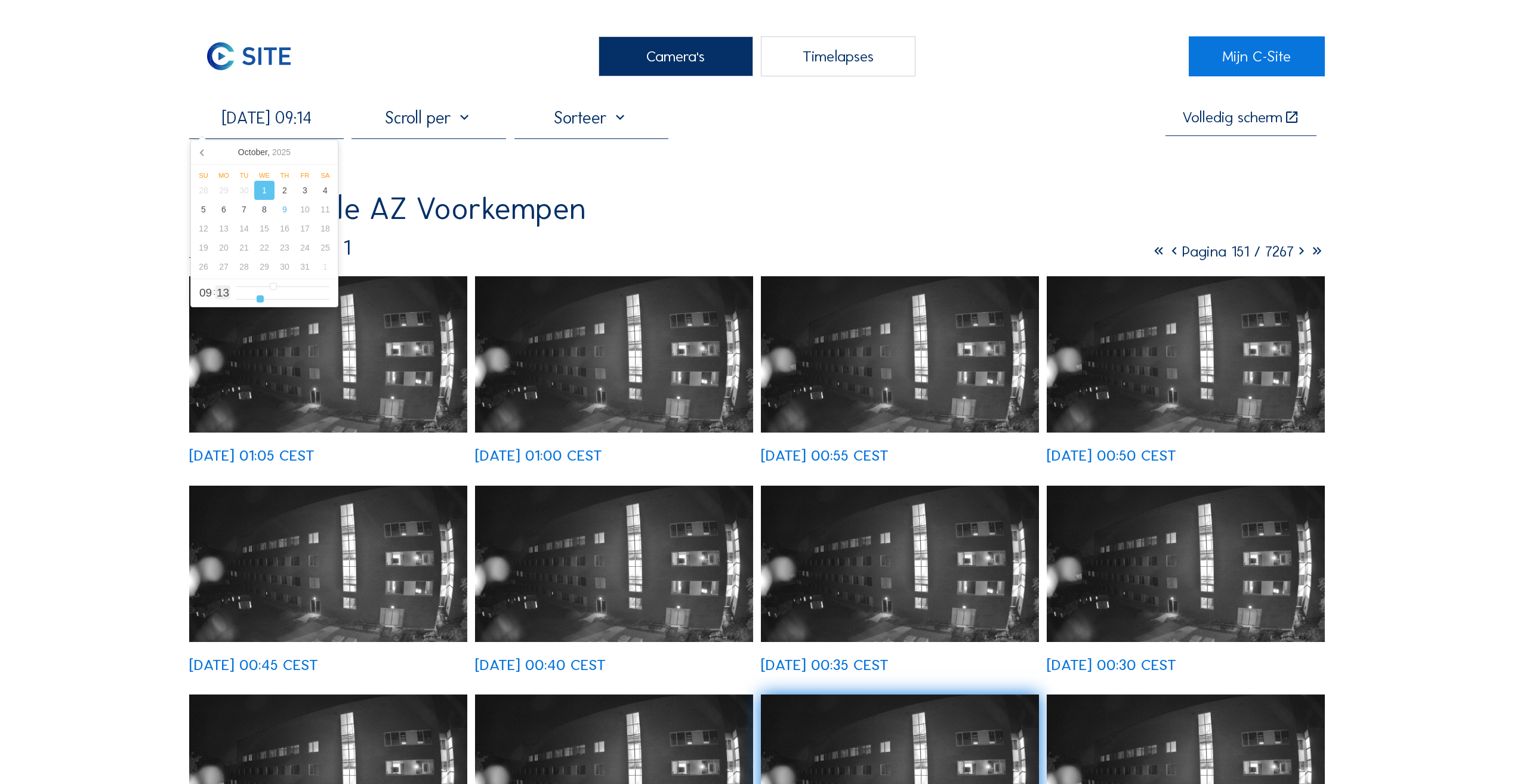
type input "[DATE] 09:15"
type input "15"
type input "[DATE] 09:16"
type input "16"
type input "[DATE] 09:17"
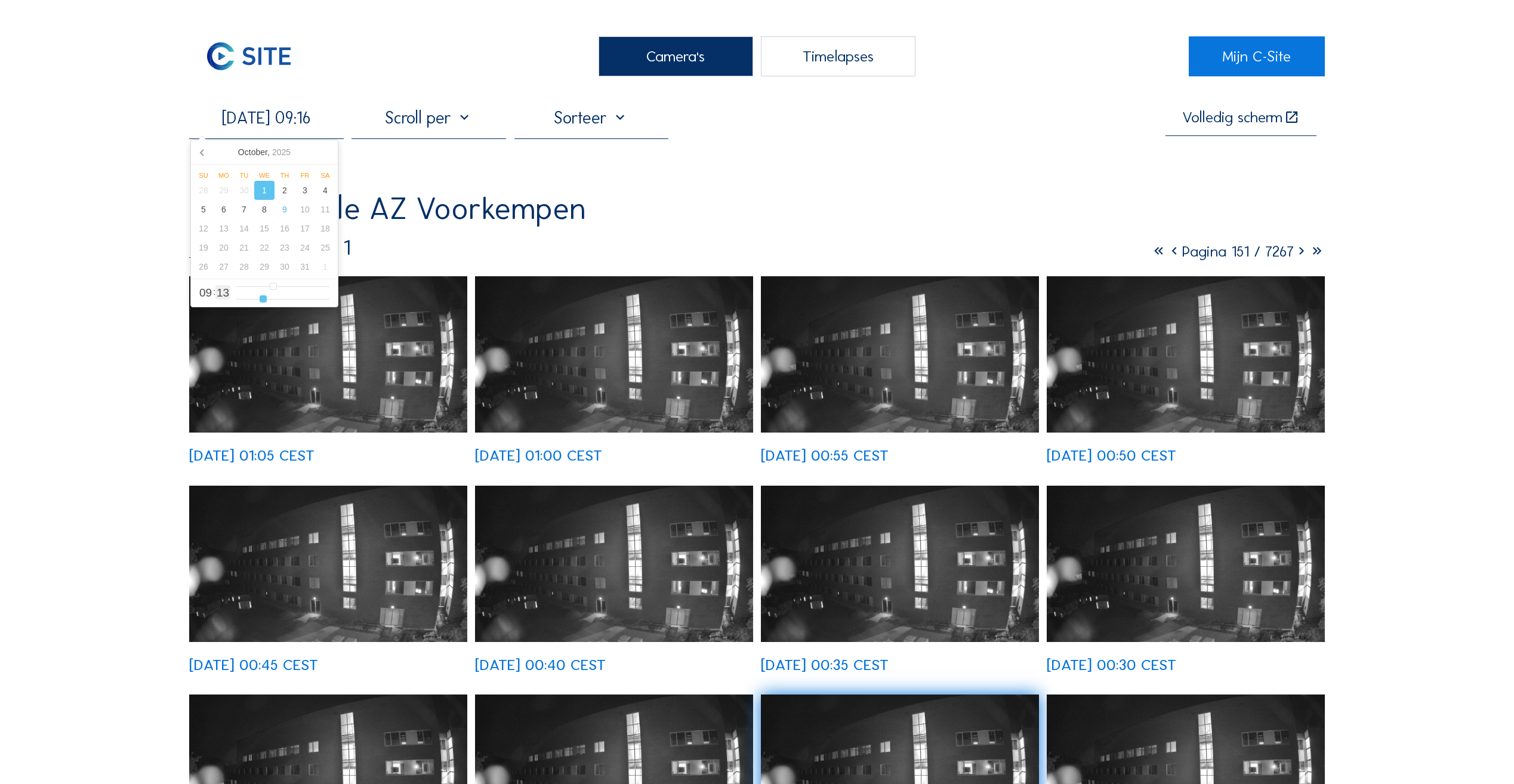
type input "17"
type input "[DATE] 09:19"
type input "19"
type input "[DATE] 09:20"
type input "20"
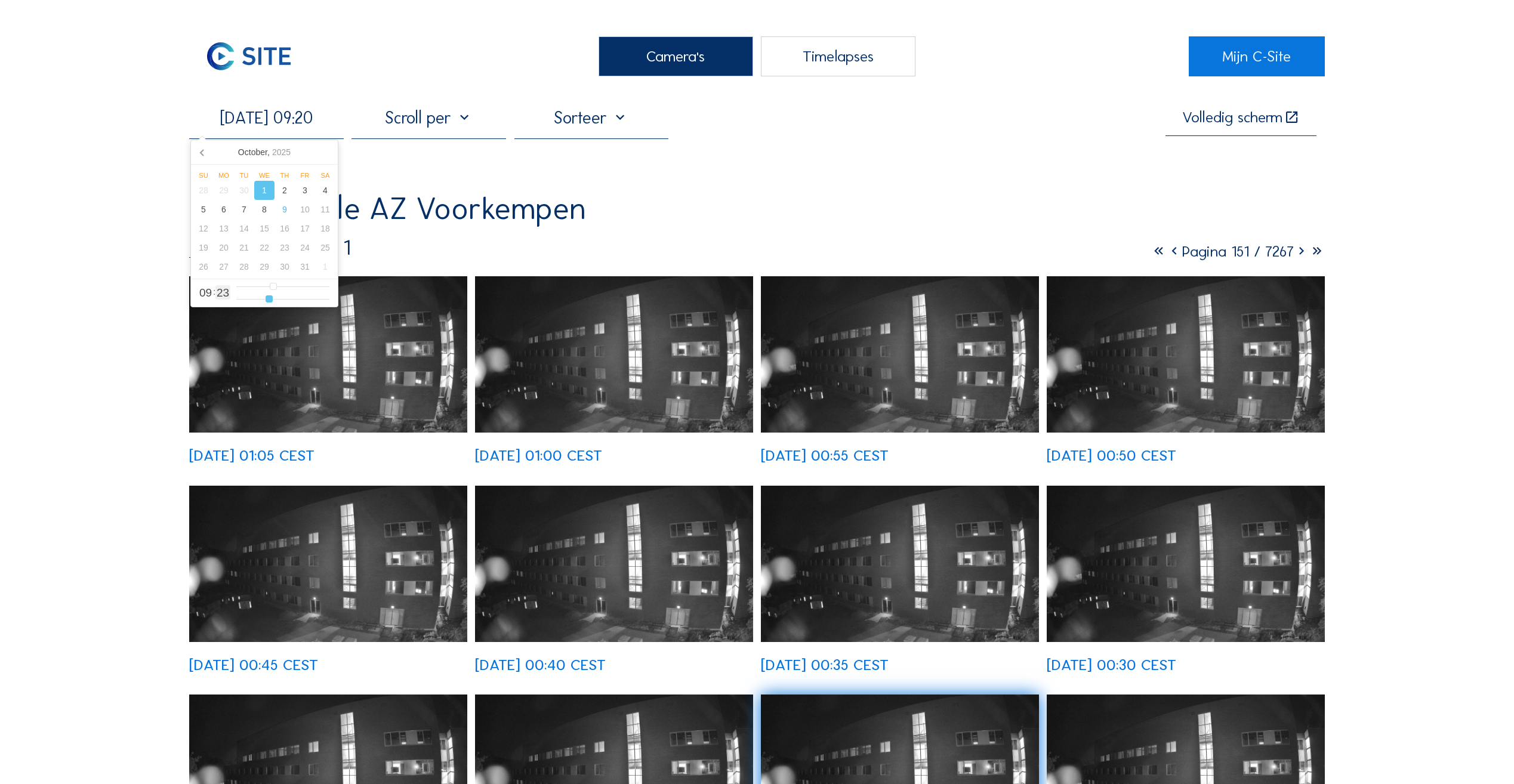
type input "[DATE] 09:23"
type input "23"
type input "[DATE] 09:34"
type input "34"
type input "[DATE] 09:38"
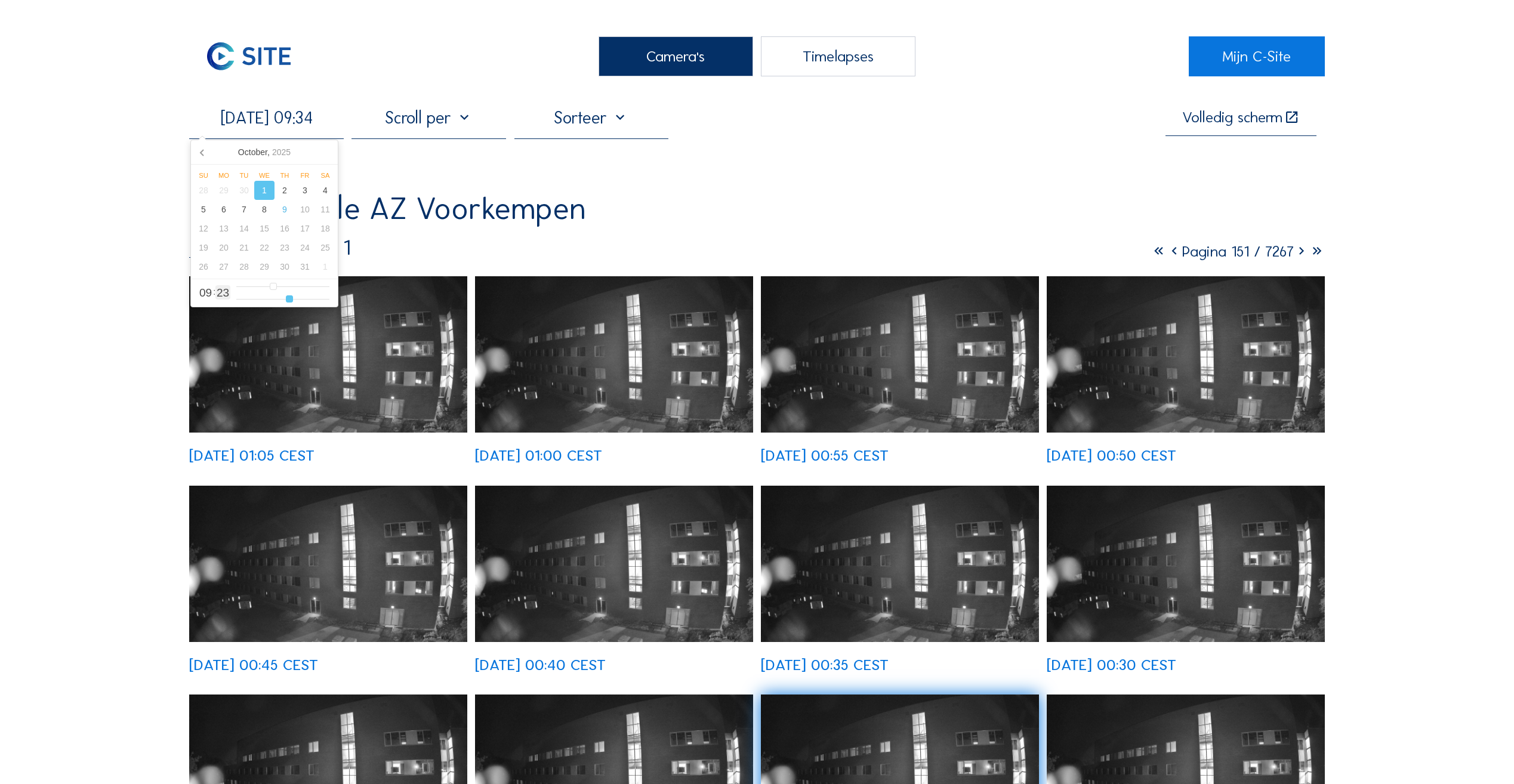
type input "38"
type input "[DATE] 09:43"
type input "43"
type input "[DATE] 09:47"
type input "47"
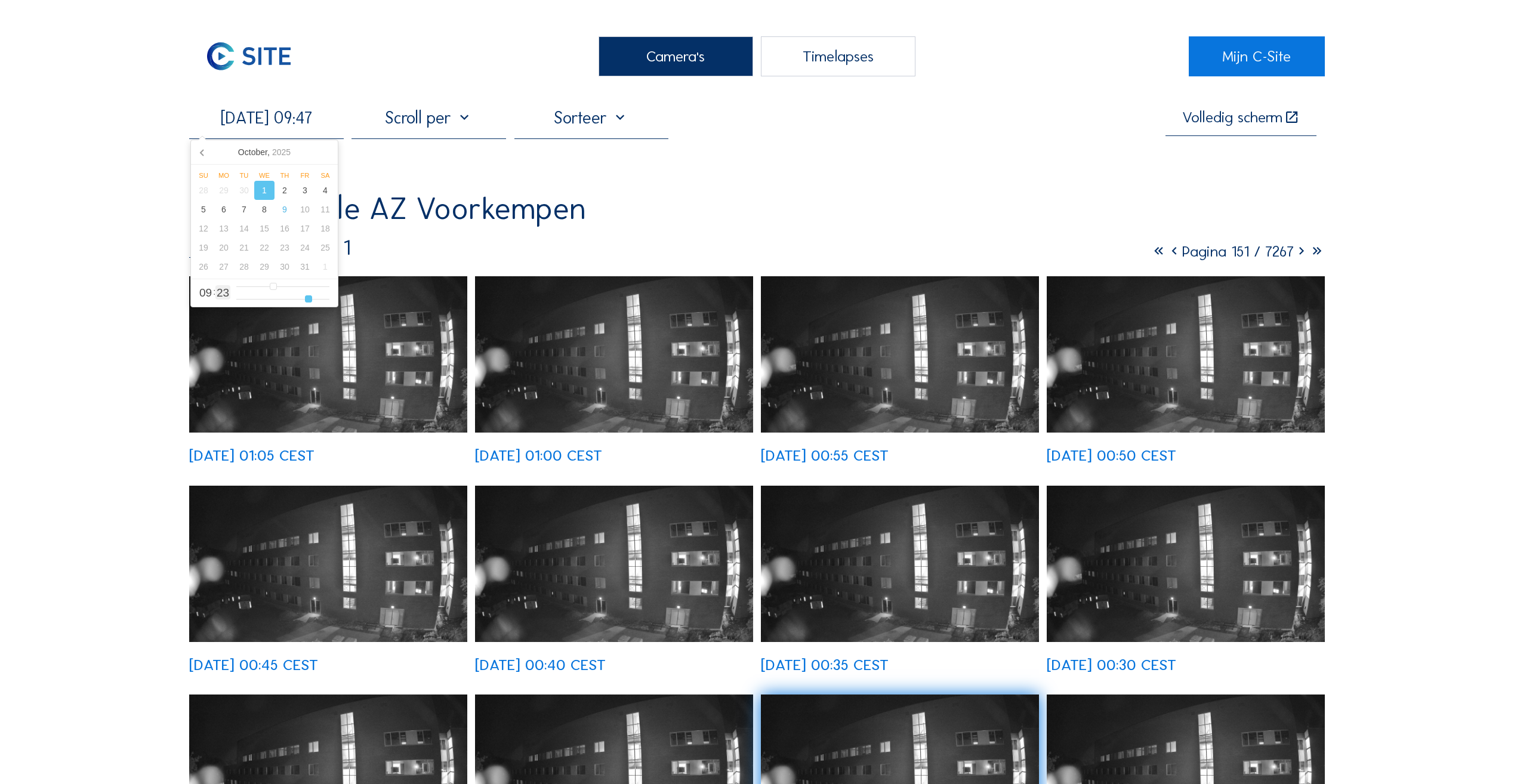
type input "[DATE] 09:50"
type input "50"
type input "[DATE] 09:53"
type input "53"
type input "[DATE] 09:59"
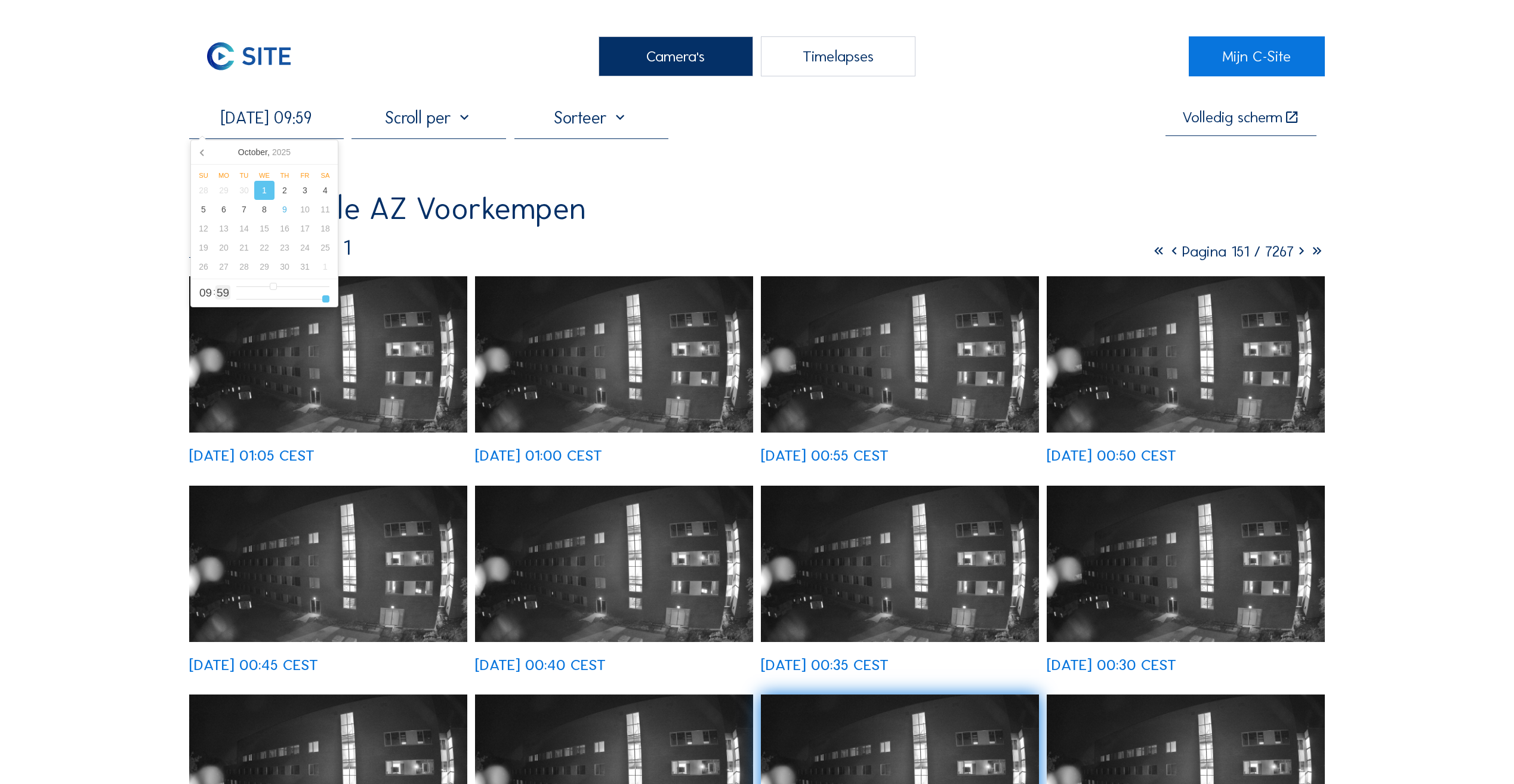
drag, startPoint x: 256, startPoint y: 300, endPoint x: 352, endPoint y: 296, distance: 96.1
type input "59"
click at [329, 296] on input "range" at bounding box center [283, 300] width 93 height 10
type input "[DATE] 08:59"
type input "8"
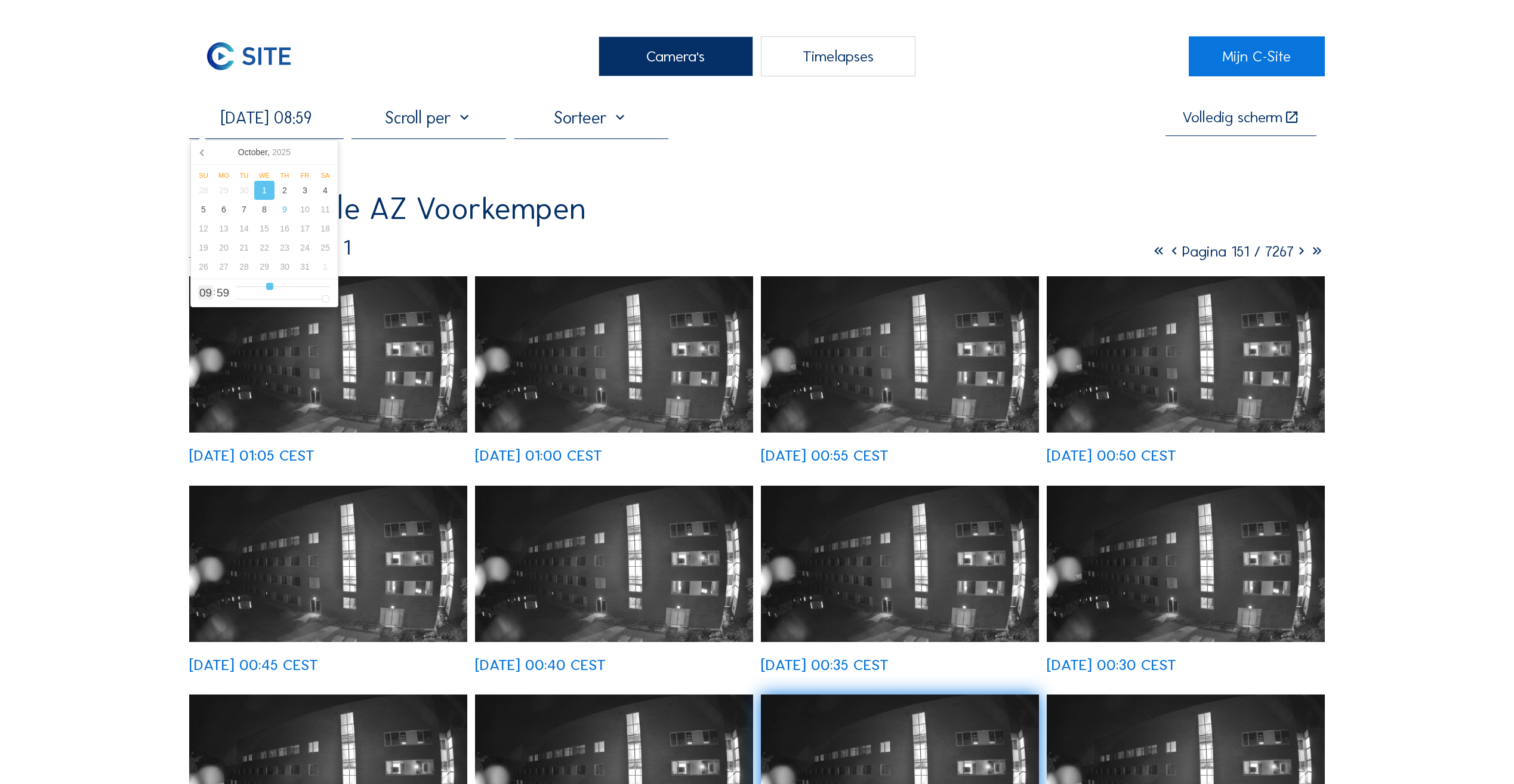
type input "[DATE] 07:59"
type input "7"
type input "[DATE] 06:59"
type input "6"
type input "[DATE] 05:59"
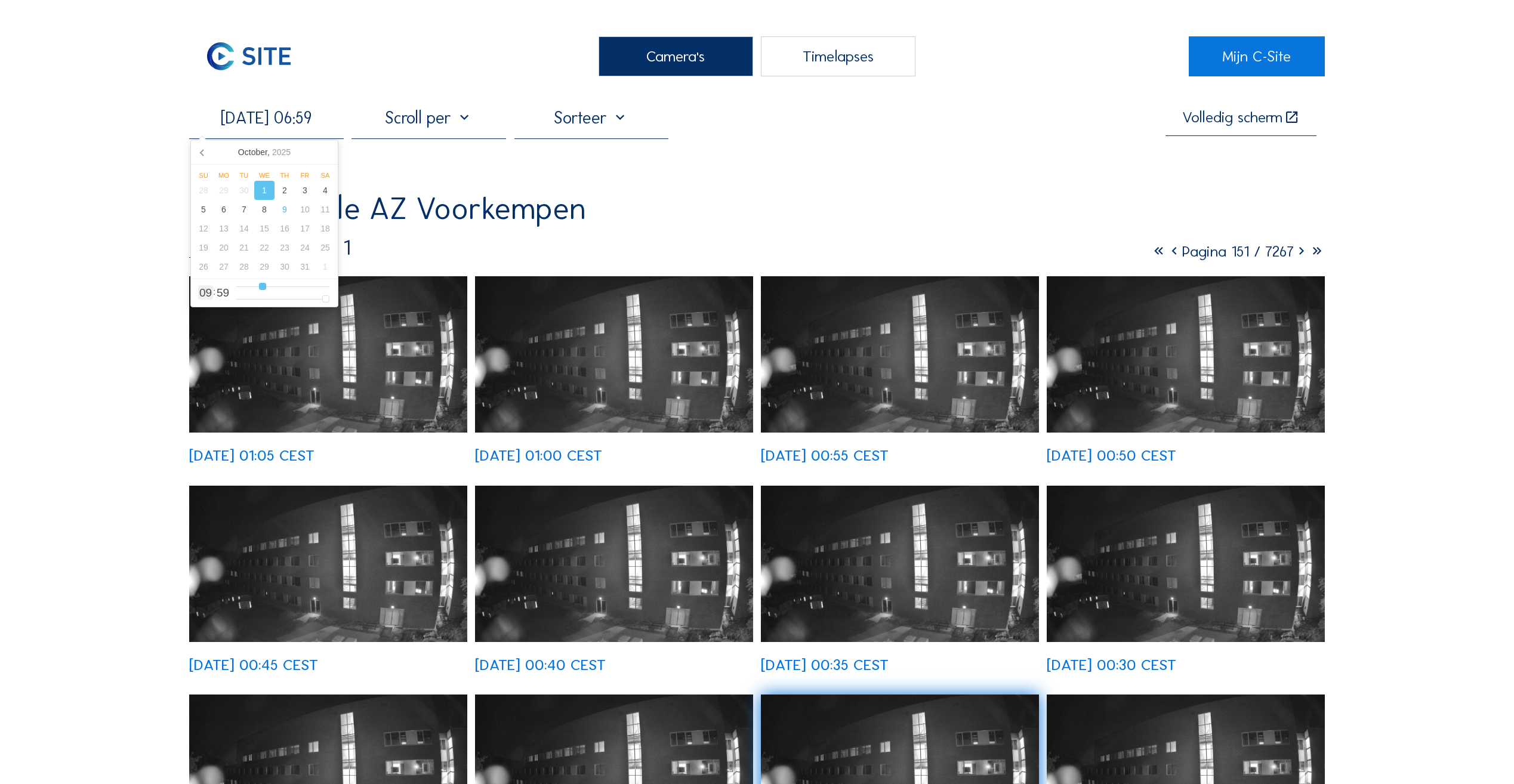
type input "5"
type input "[DATE] 04:59"
type input "4"
type input "[DATE] 03:59"
type input "3"
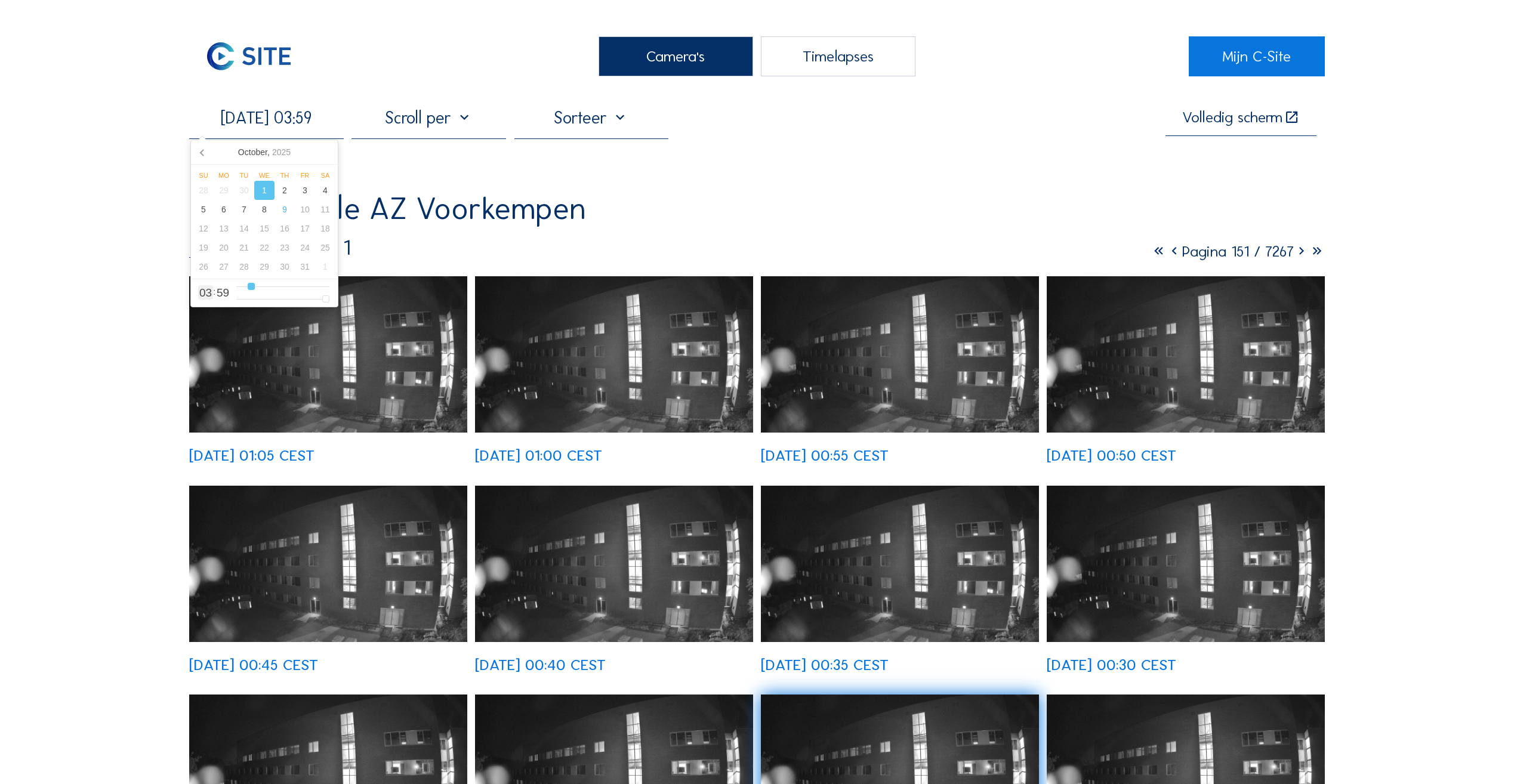
type input "[DATE] 04:59"
type input "4"
type input "[DATE] 05:59"
type input "5"
type input "[DATE] 06:59"
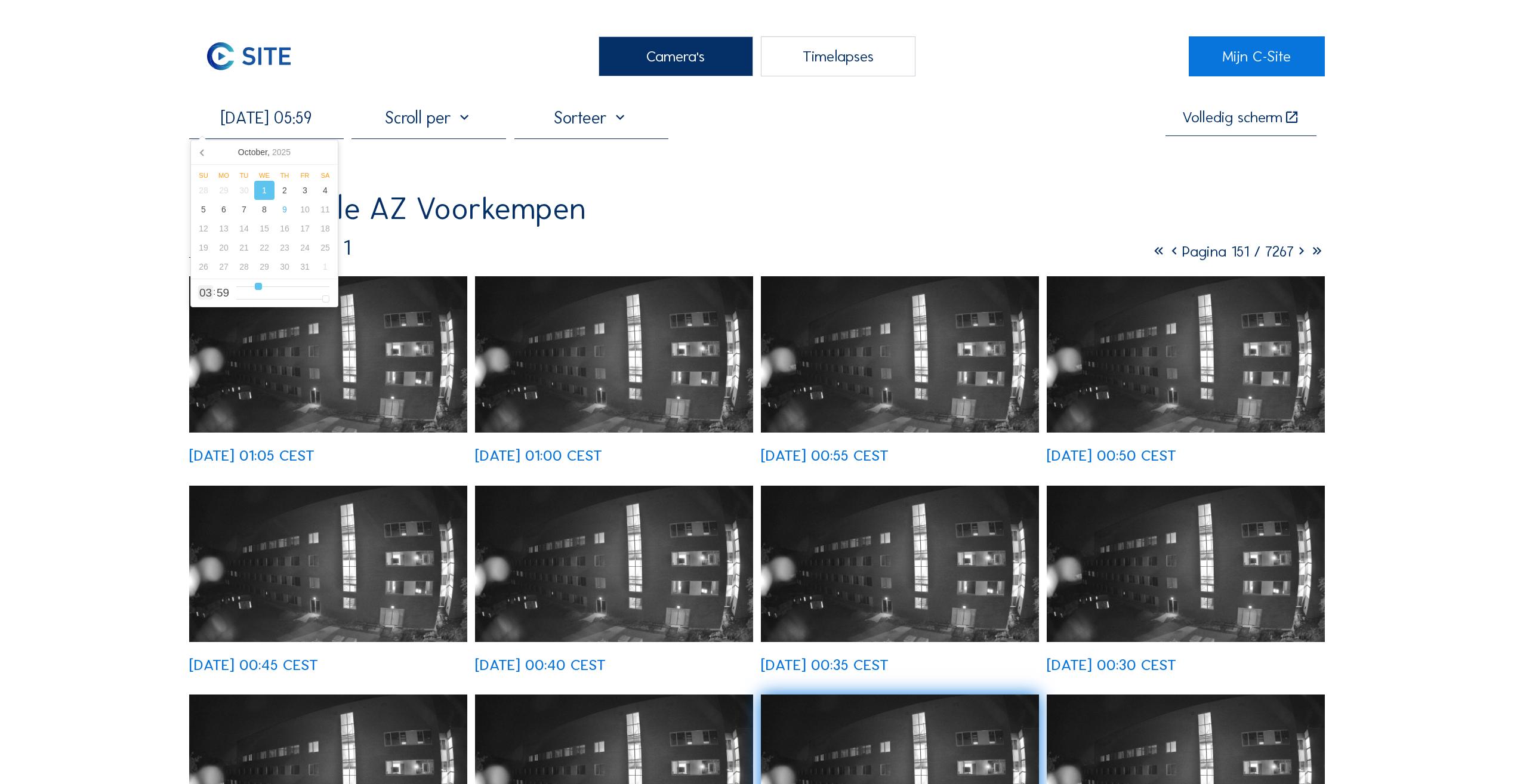
type input "6"
type input "[DATE] 07:59"
type input "7"
type input "[DATE] 08:59"
type input "8"
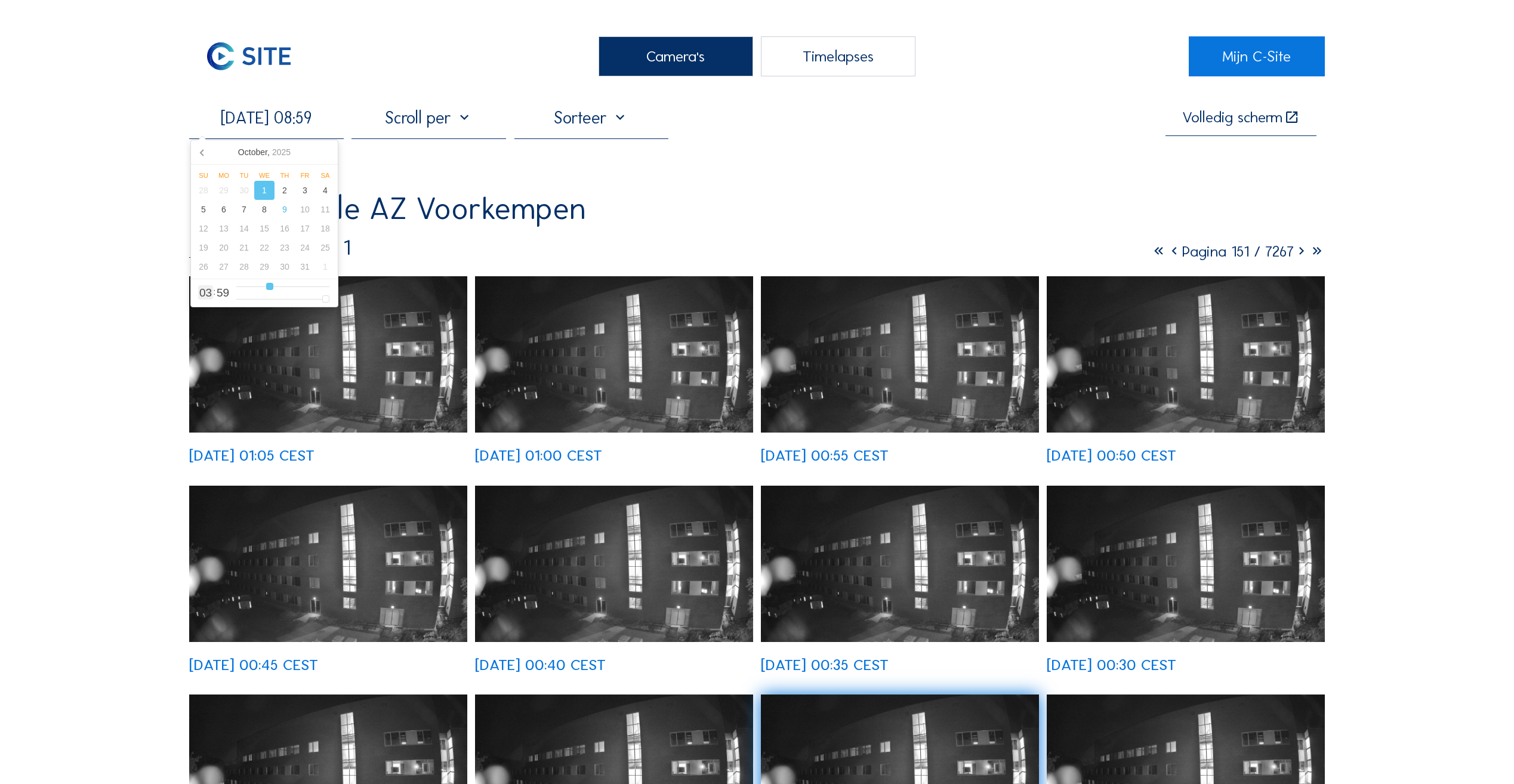
type input "[DATE] 09:59"
type input "9"
type input "[DATE] 10:59"
type input "10"
type input "[DATE] 12:59"
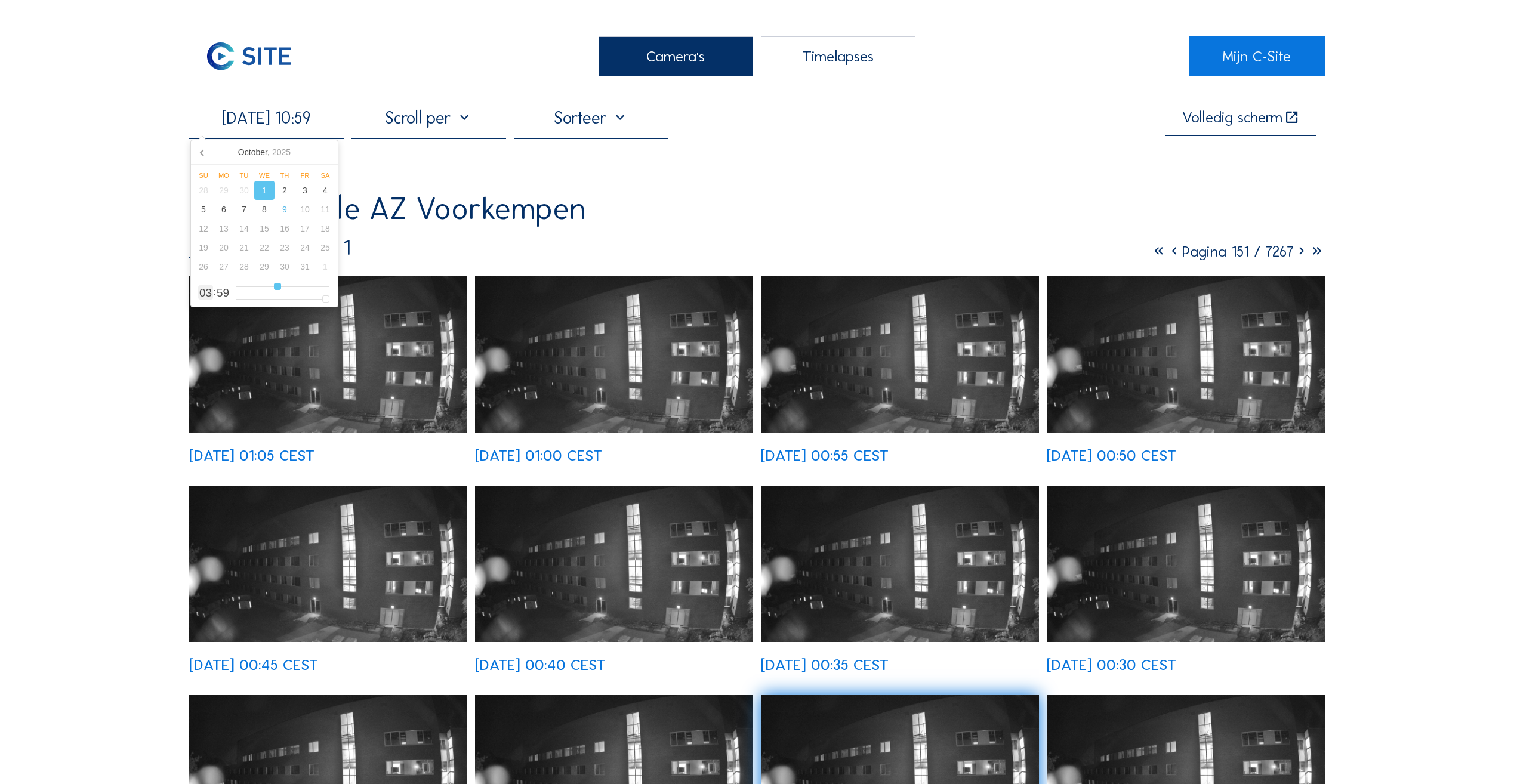
type input "12"
type input "[DATE] 13:59"
type input "13"
type input "[DATE] 14:59"
type input "14"
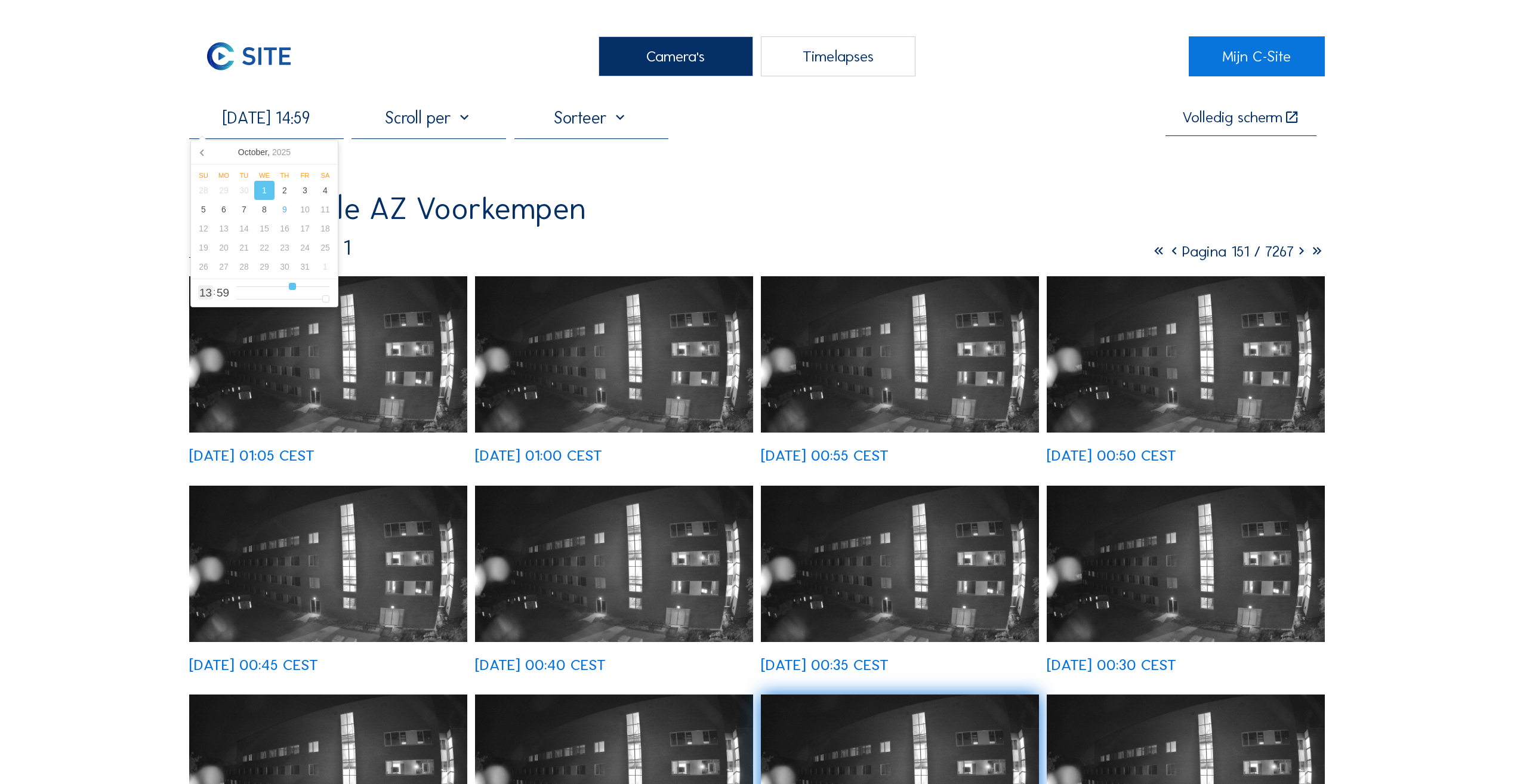
type input "[DATE] 15:59"
type input "15"
type input "[DATE] 14:59"
type input "14"
type input "[DATE] 13:59"
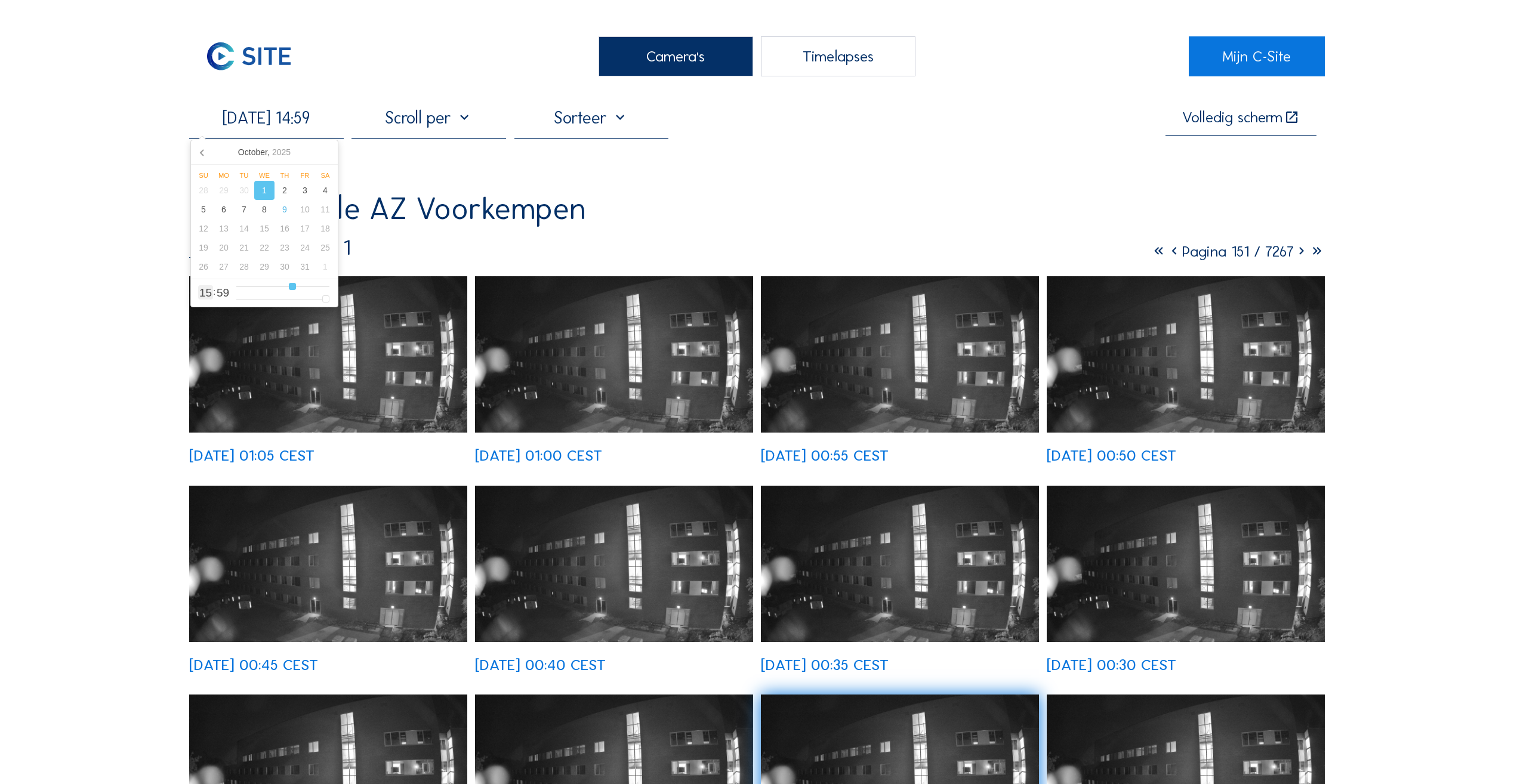
type input "13"
type input "[DATE] 12:59"
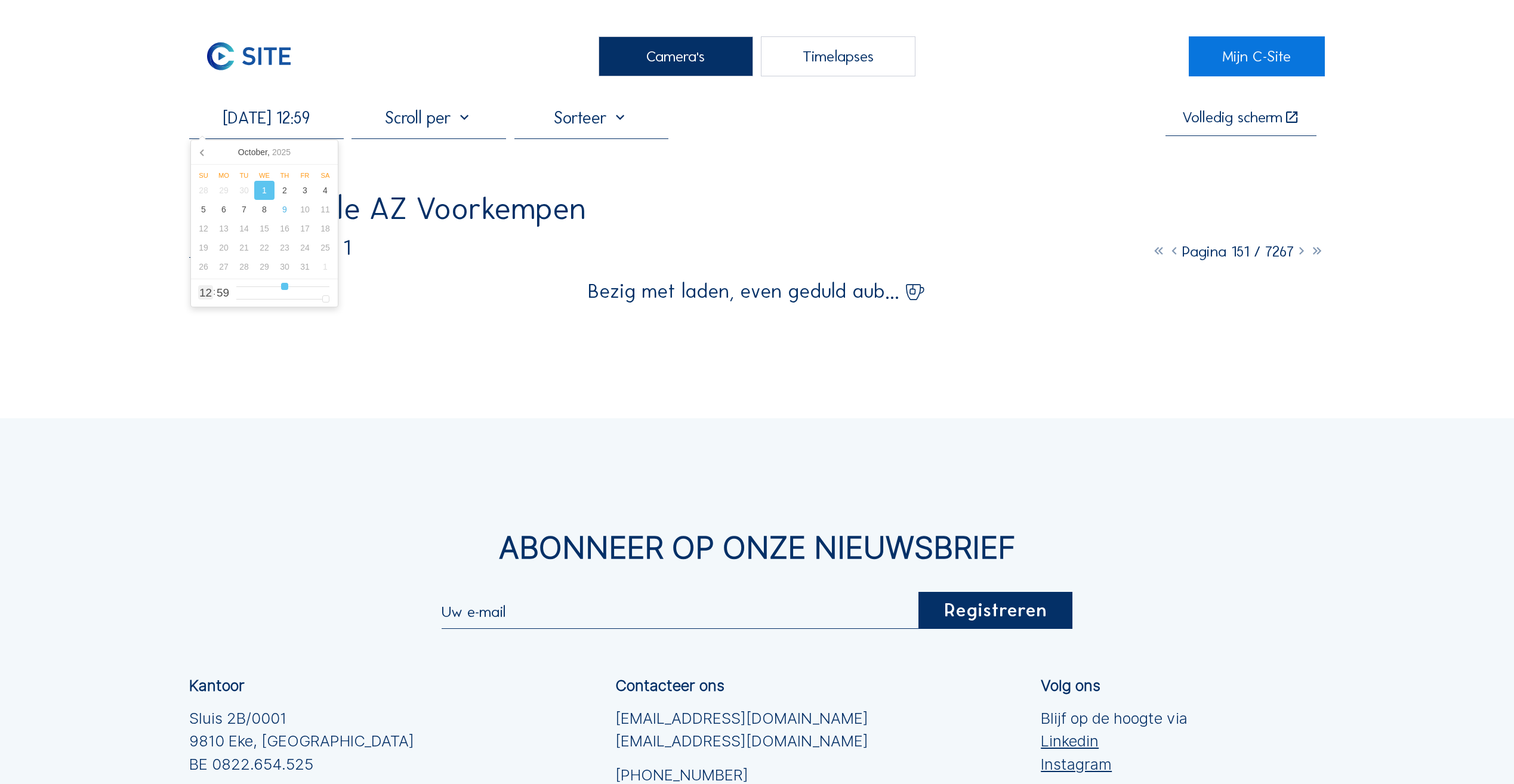
drag, startPoint x: 263, startPoint y: 287, endPoint x: 283, endPoint y: 288, distance: 20.0
type input "12"
click at [283, 288] on input "range" at bounding box center [283, 287] width 93 height 10
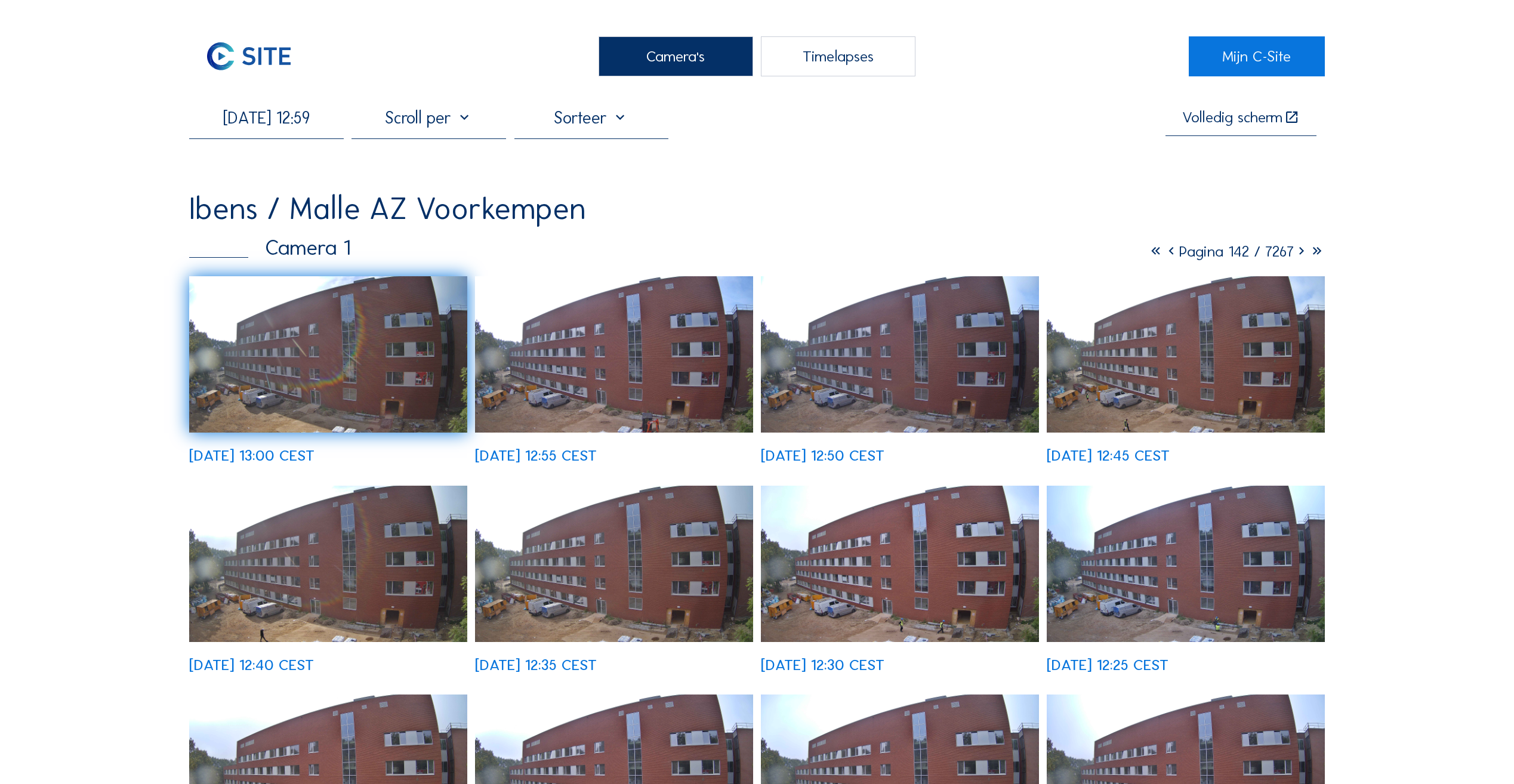
click at [306, 133] on div "[DATE] 12:59" at bounding box center [266, 122] width 155 height 30
click at [322, 117] on input "[DATE] 12:59" at bounding box center [266, 117] width 155 height 20
type input "[DATE] 14:59"
type input "14"
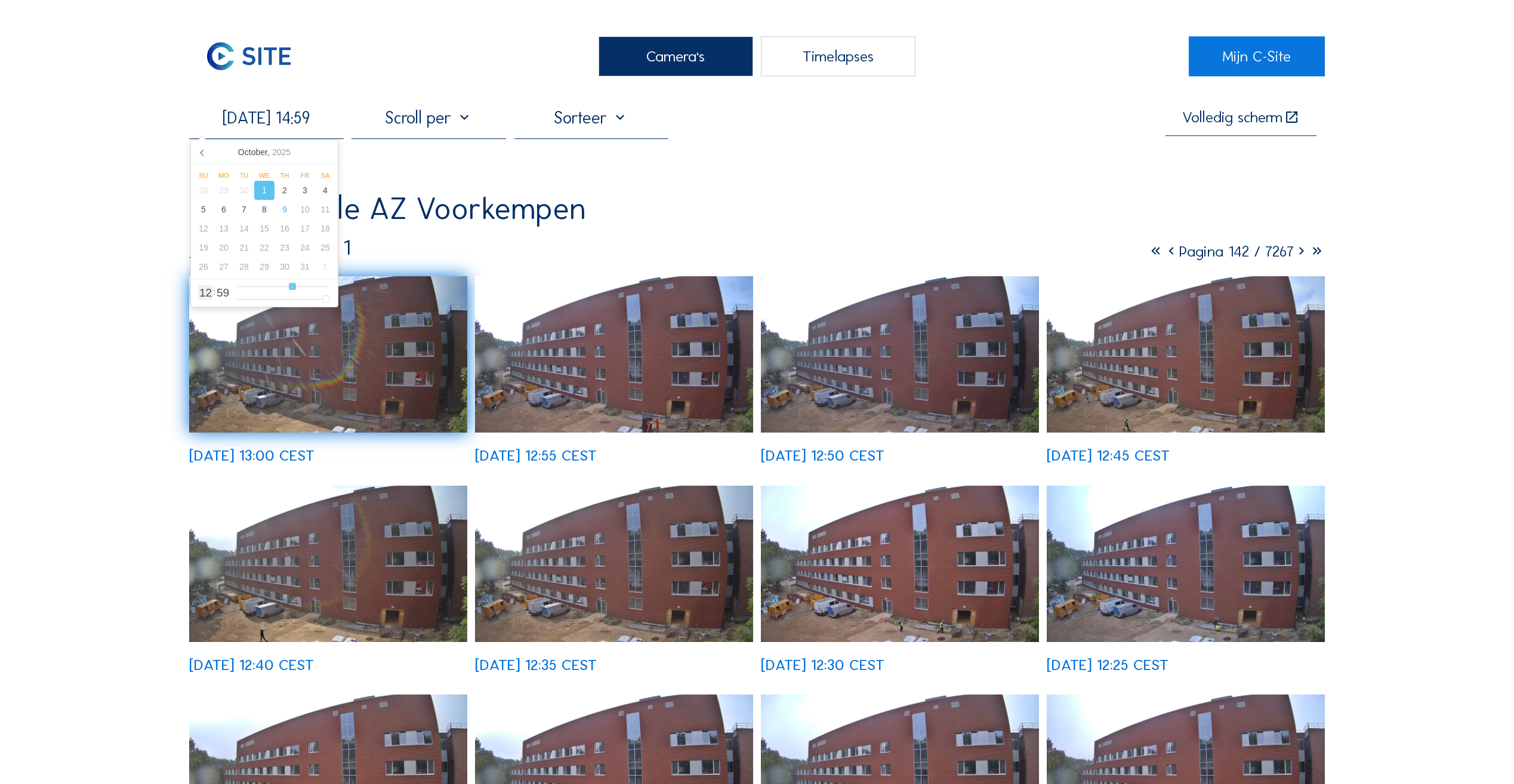
click at [293, 286] on input "range" at bounding box center [283, 287] width 93 height 10
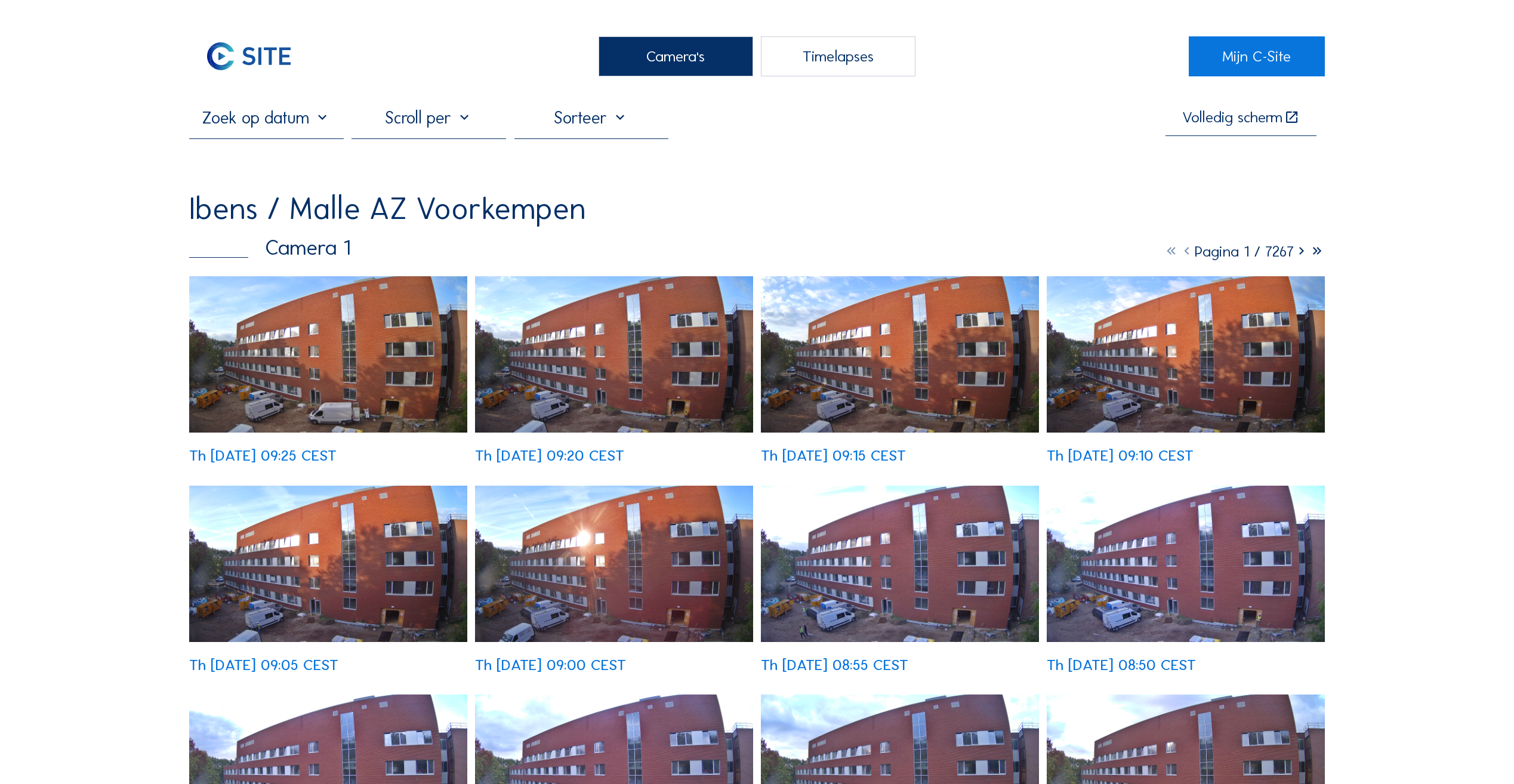
click at [258, 133] on div at bounding box center [266, 122] width 155 height 30
click at [279, 128] on input "text" at bounding box center [266, 117] width 155 height 20
click at [264, 194] on div "1" at bounding box center [263, 190] width 20 height 19
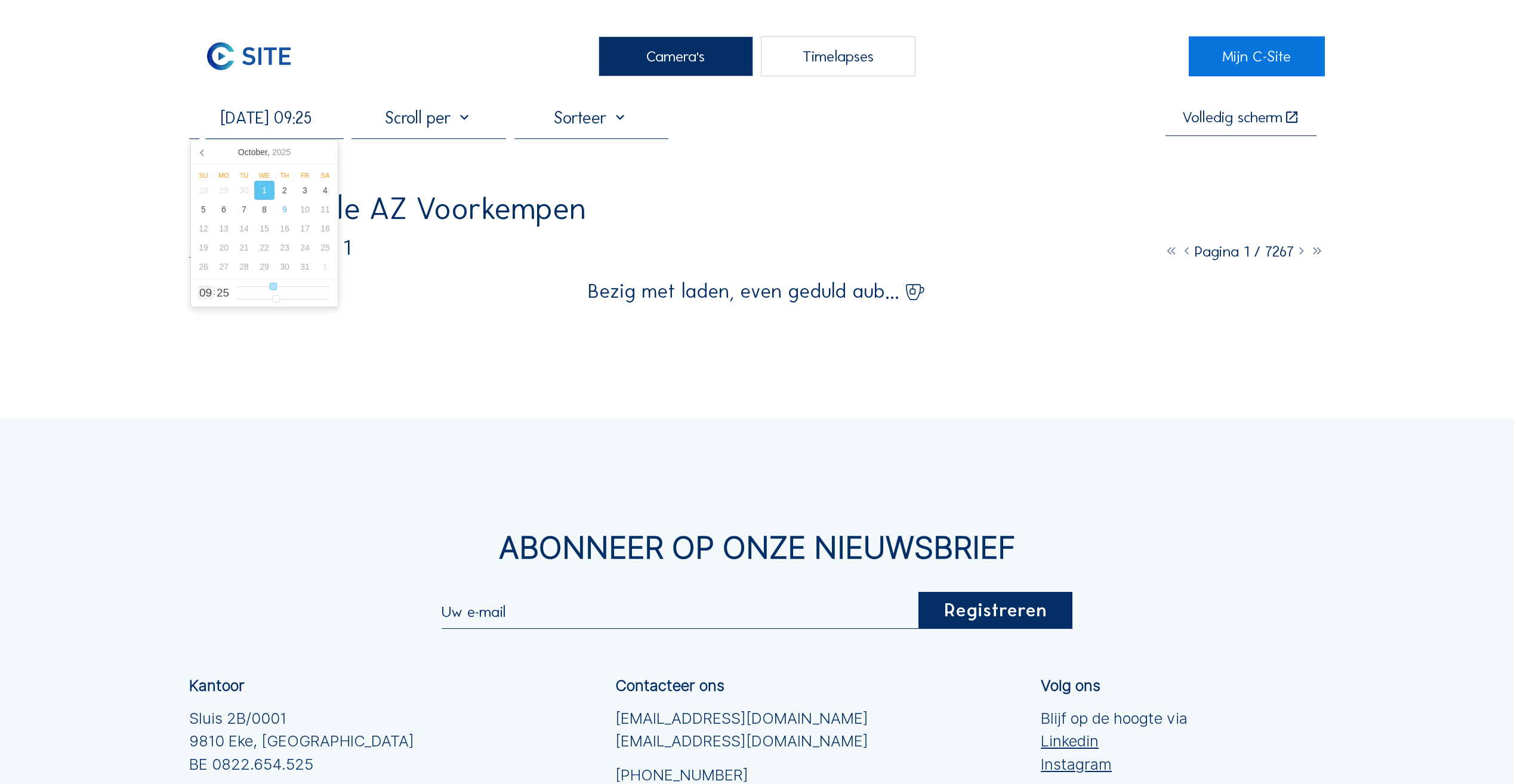
type input "01/10/2025 16:25"
type input "16"
click at [300, 287] on input "range" at bounding box center [283, 287] width 93 height 10
type input "01/10/2025 13:25"
type input "13"
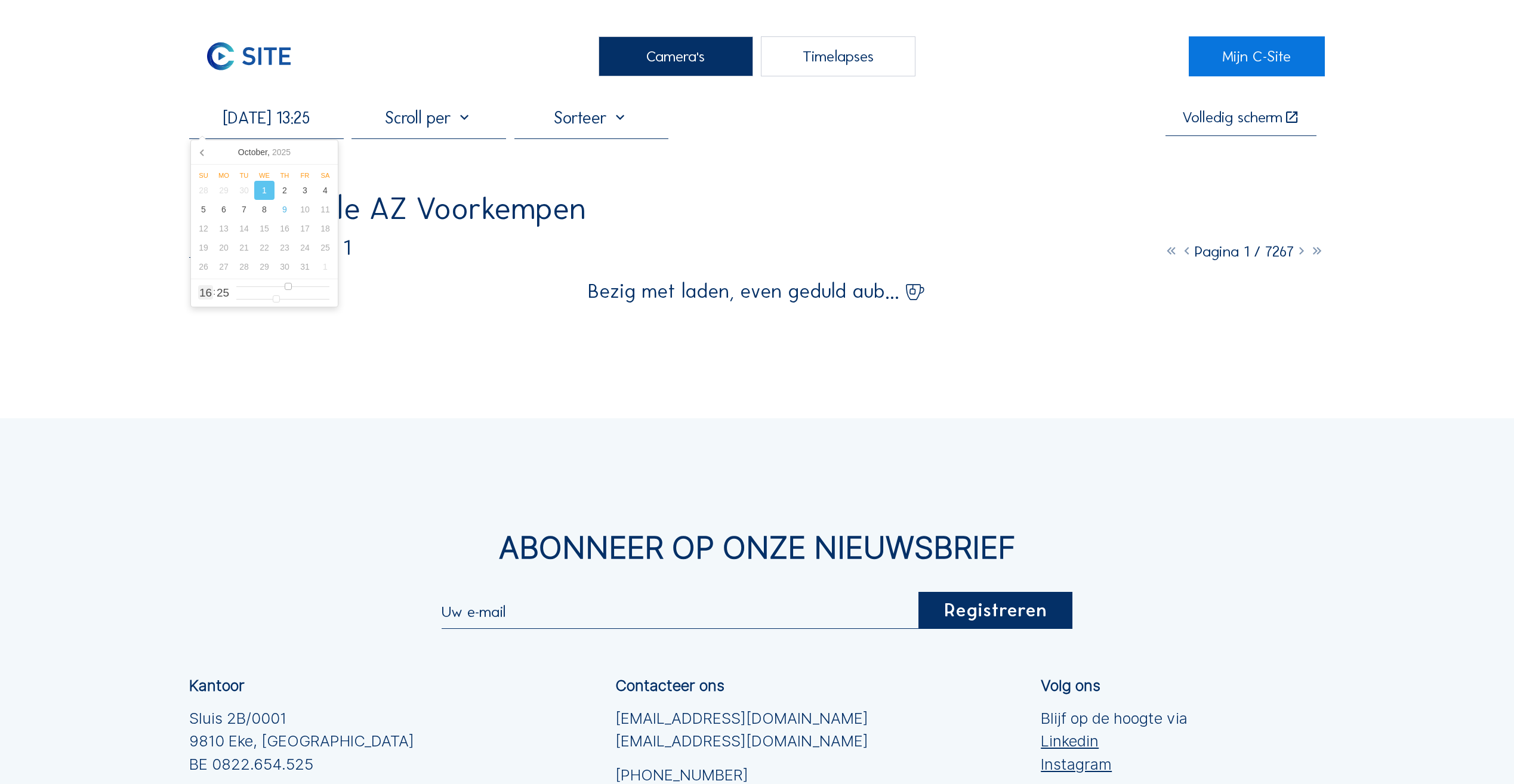
click at [290, 287] on input "range" at bounding box center [283, 287] width 93 height 10
type input "01/10/2025 14:25"
type input "14"
click at [294, 288] on input "range" at bounding box center [283, 287] width 93 height 10
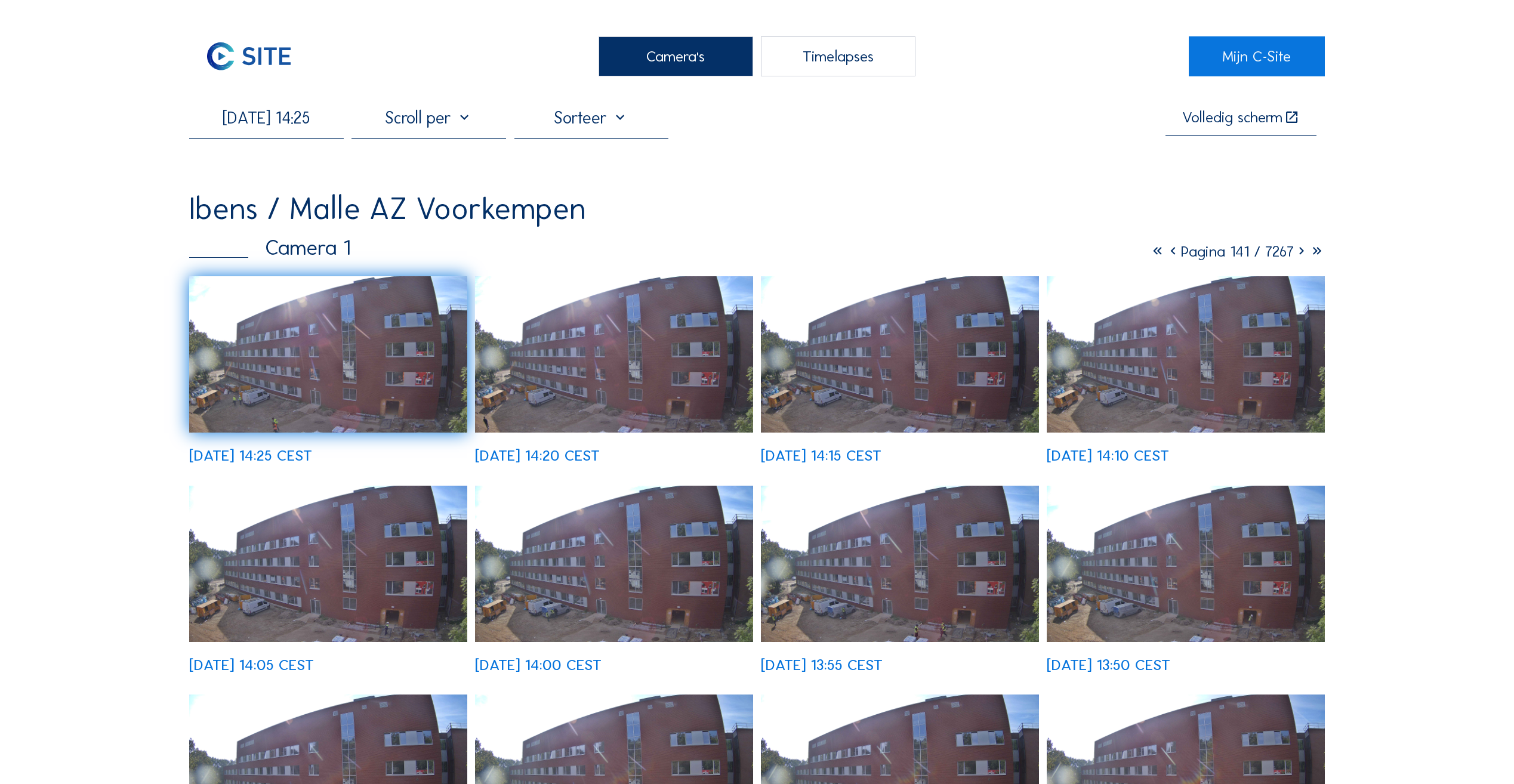
click at [1165, 257] on icon at bounding box center [1173, 251] width 16 height 18
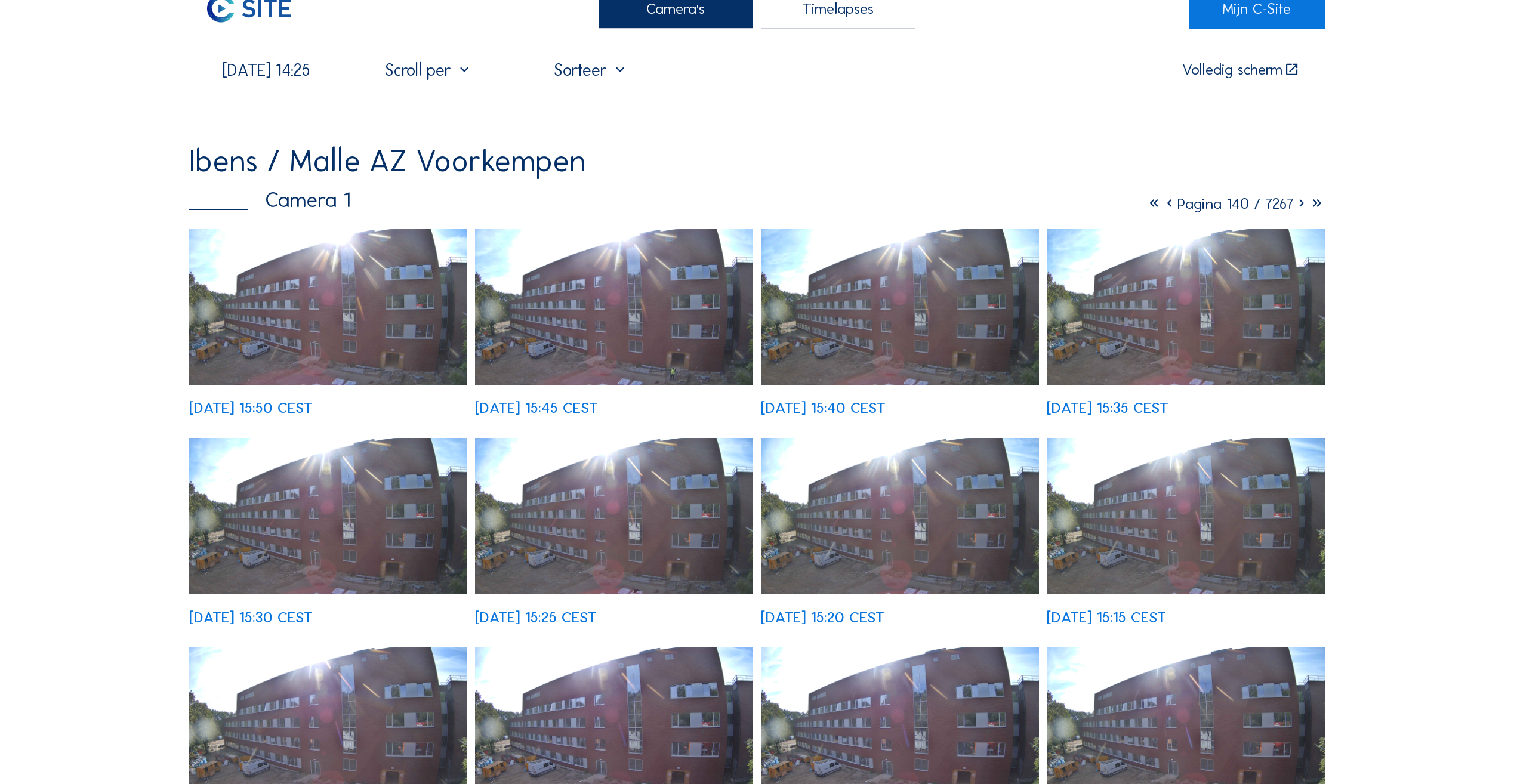
scroll to position [119, 0]
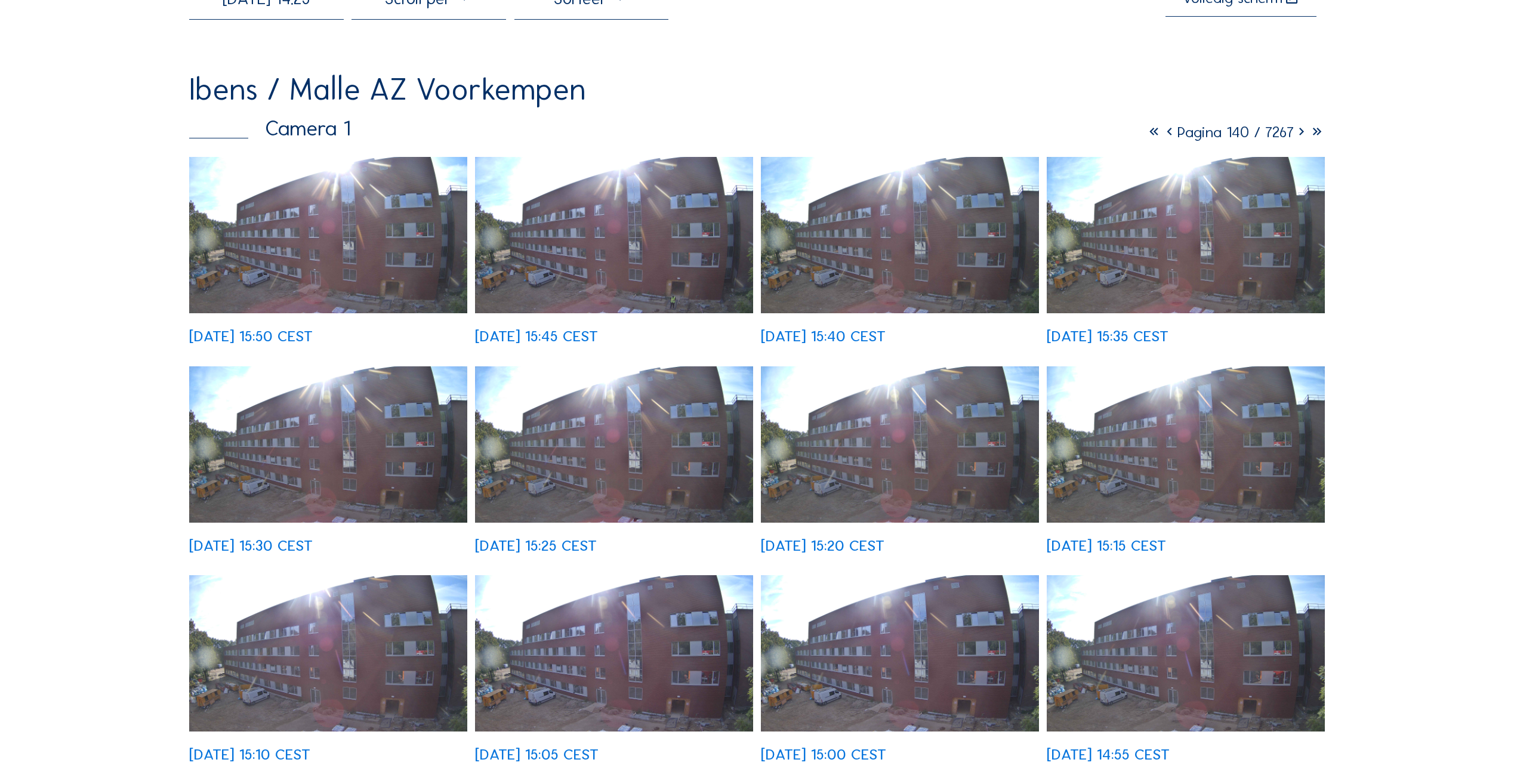
click at [1162, 141] on icon at bounding box center [1169, 131] width 16 height 18
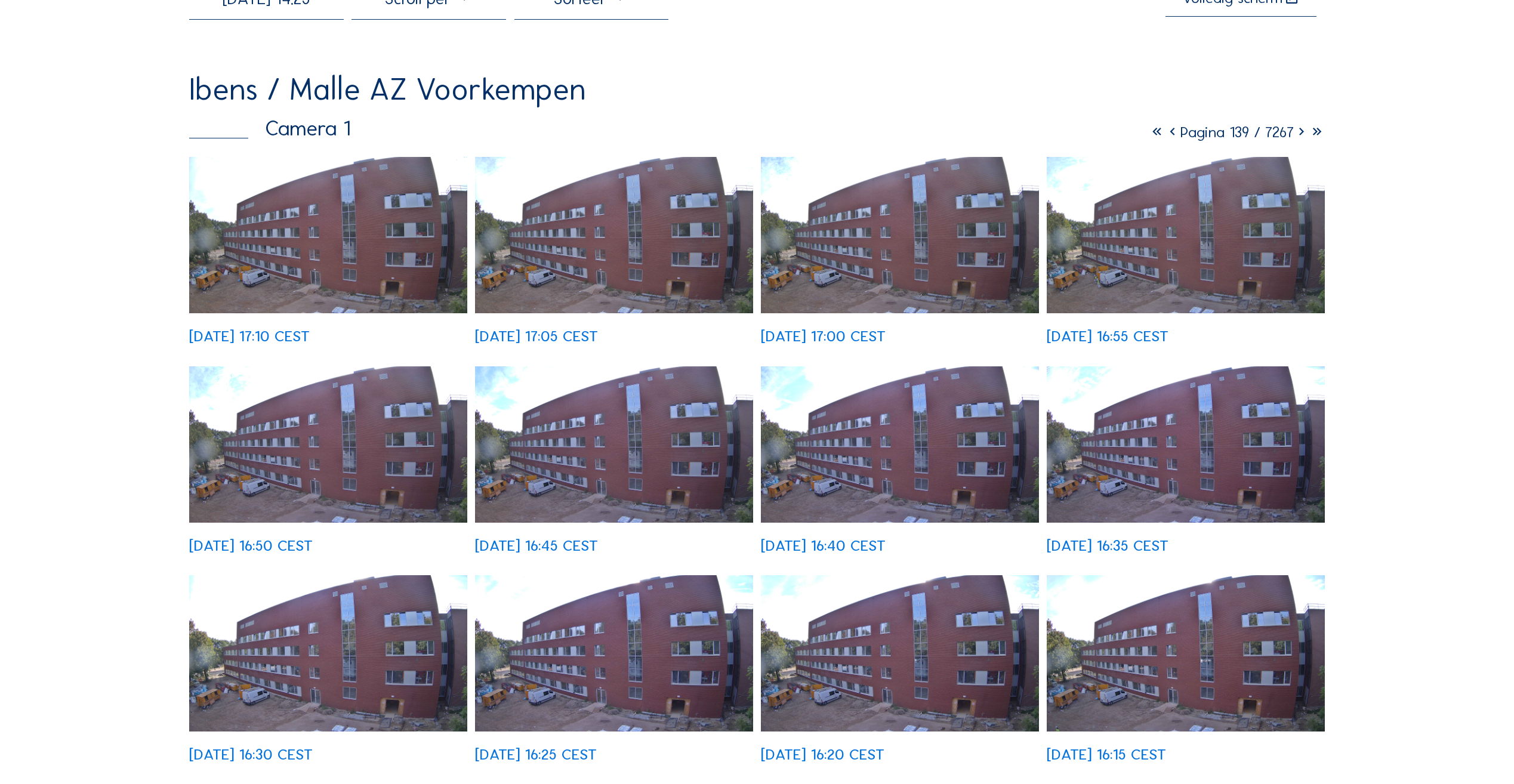
click at [1297, 137] on icon at bounding box center [1302, 131] width 16 height 18
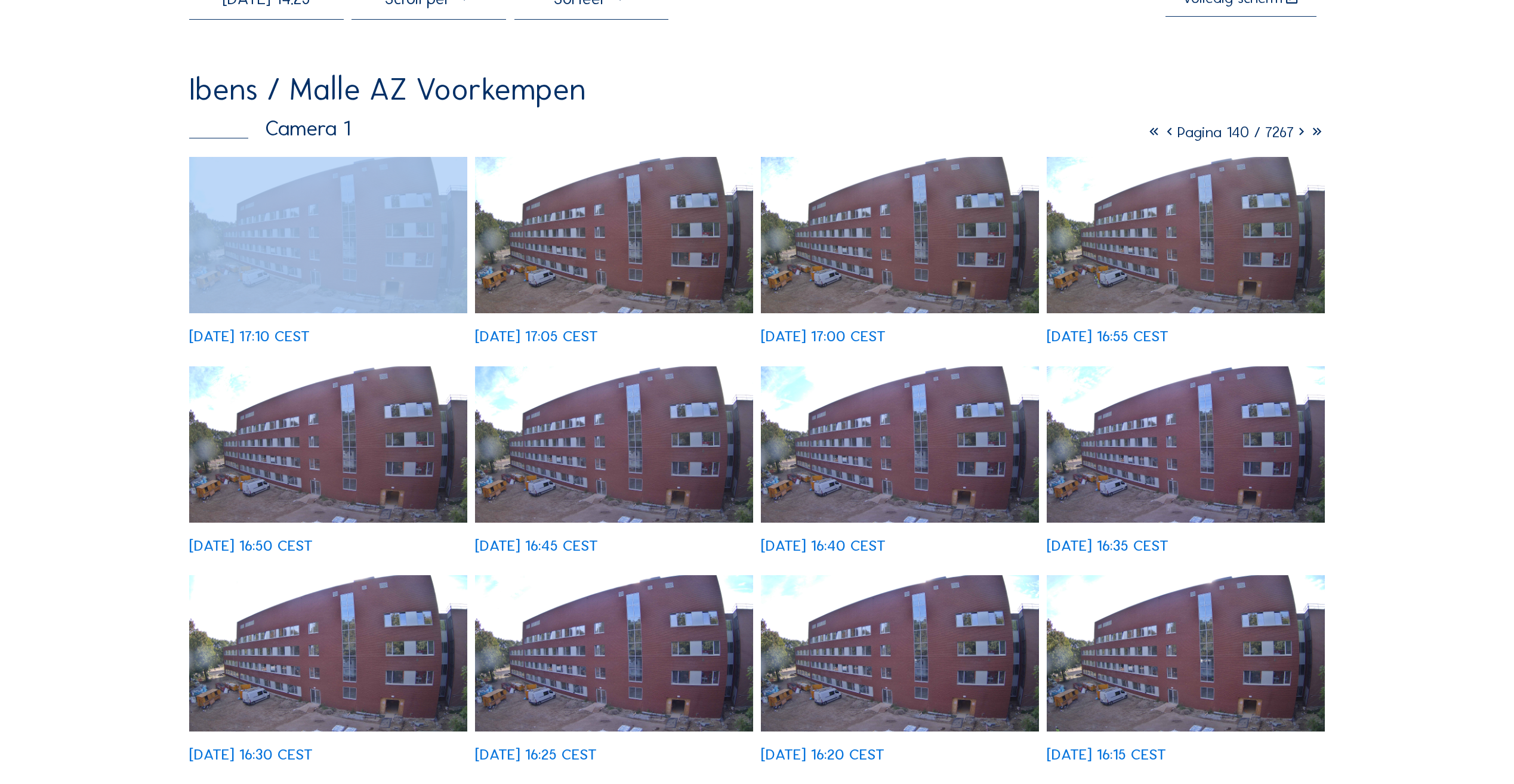
click at [1297, 137] on icon at bounding box center [1302, 131] width 16 height 18
click at [1299, 139] on icon at bounding box center [1302, 131] width 16 height 18
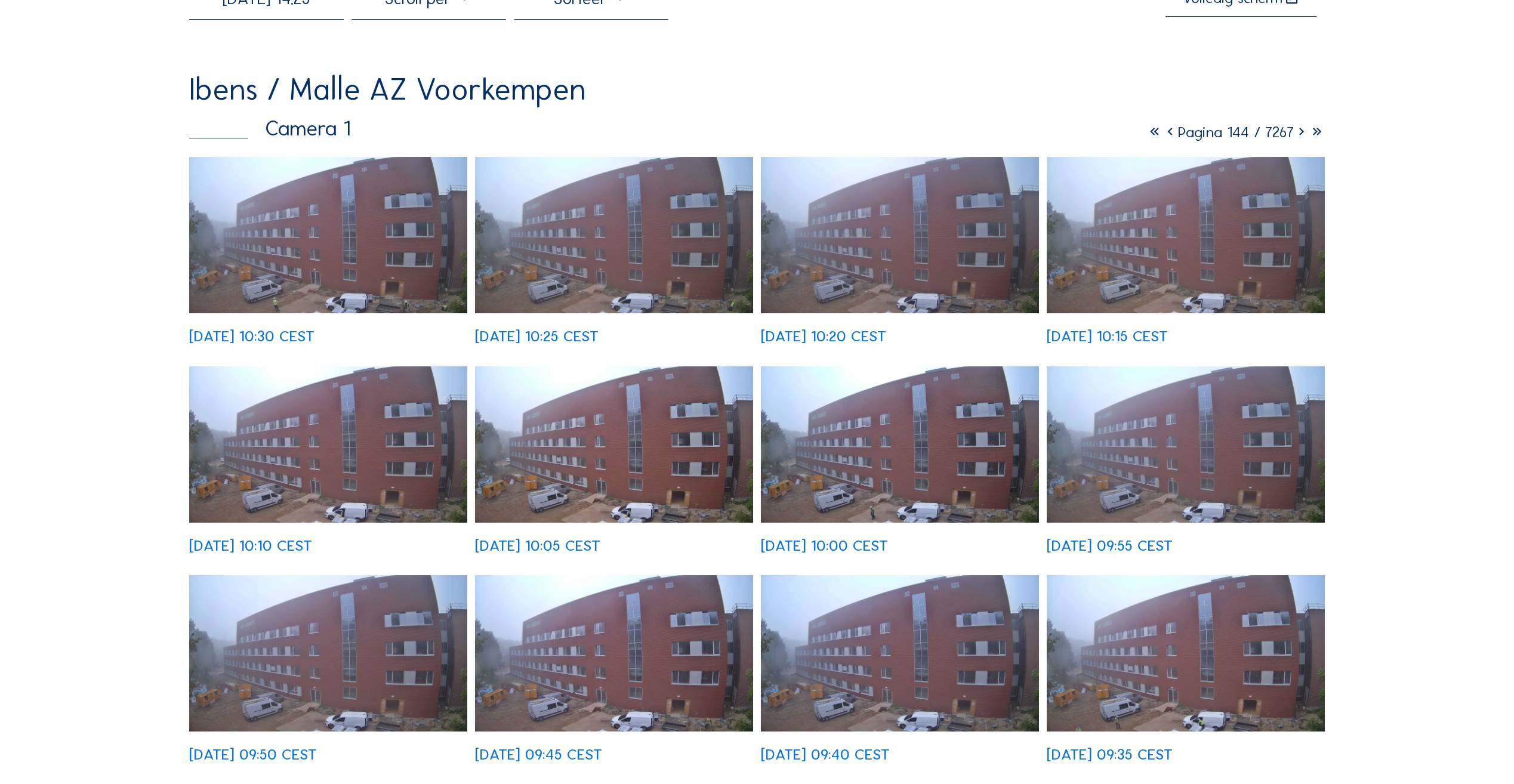
click at [1162, 137] on icon at bounding box center [1170, 131] width 16 height 18
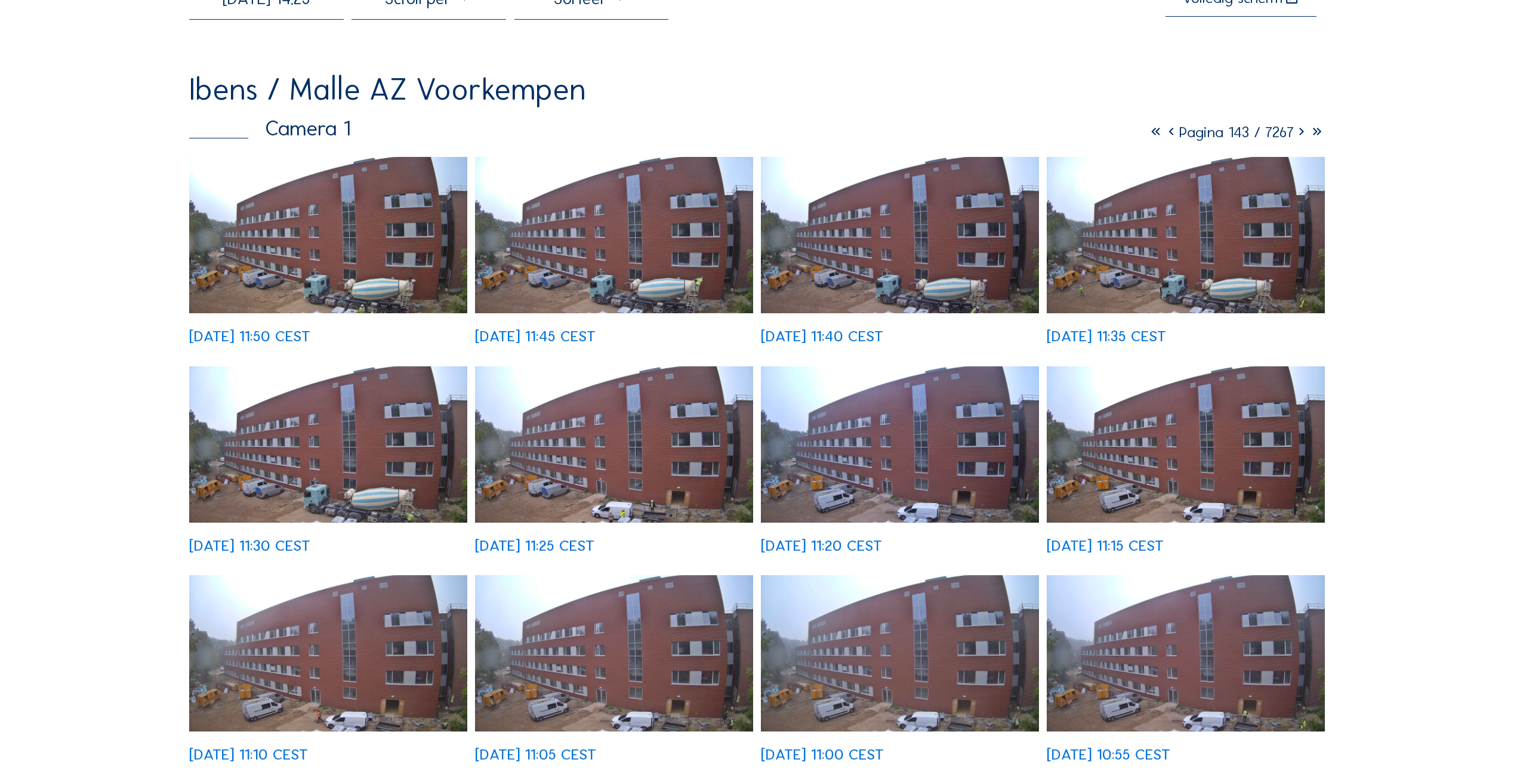
click at [1163, 136] on icon at bounding box center [1171, 131] width 16 height 18
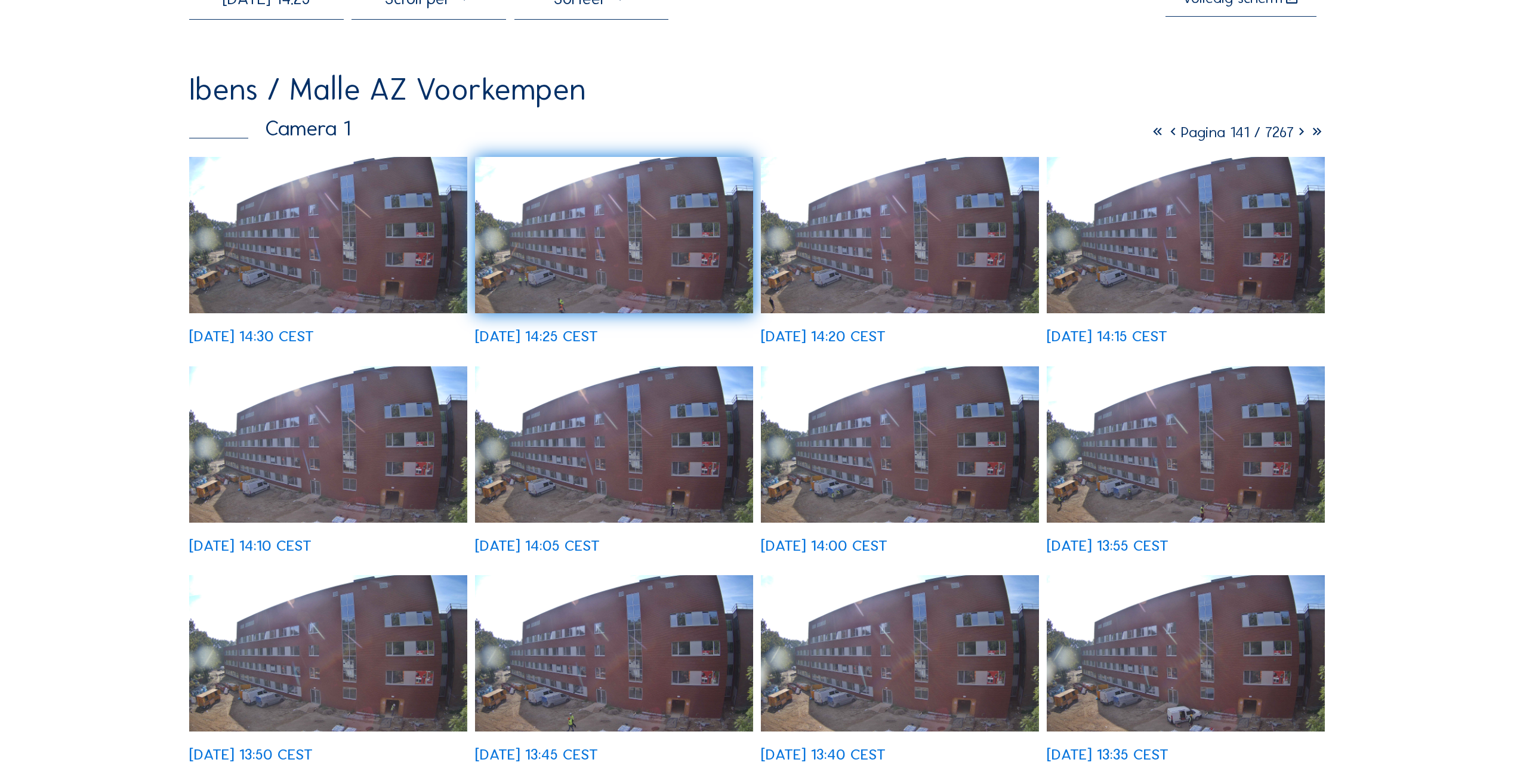
scroll to position [0, 0]
